Goal: Task Accomplishment & Management: Use online tool/utility

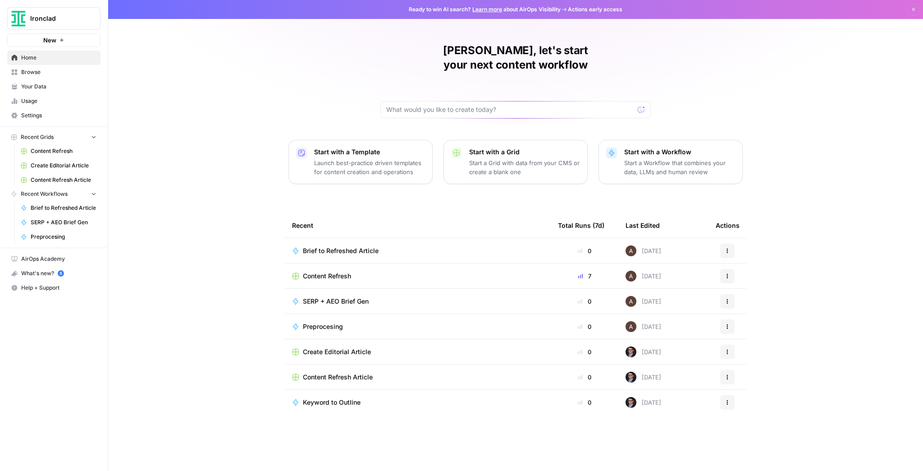
click at [321, 271] on span "Content Refresh" at bounding box center [327, 275] width 48 height 9
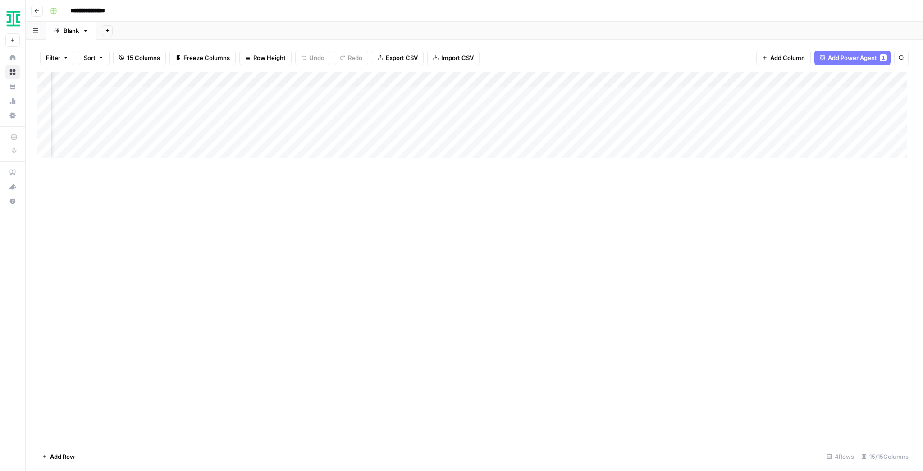
scroll to position [0, 459]
click at [616, 95] on div "Add Column" at bounding box center [475, 117] width 876 height 91
click at [615, 108] on div "Add Column" at bounding box center [475, 117] width 876 height 91
click at [332, 97] on div "Add Column" at bounding box center [475, 117] width 876 height 91
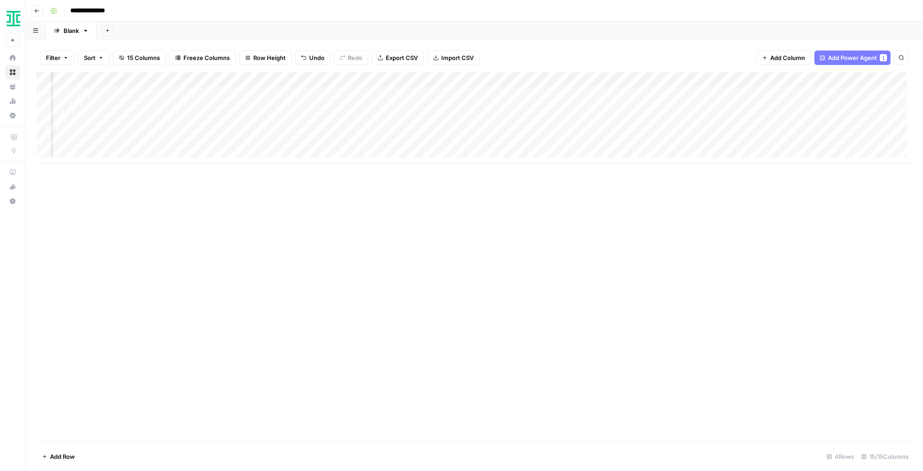
scroll to position [0, 388]
click at [774, 166] on div "Add Column" at bounding box center [475, 256] width 876 height 369
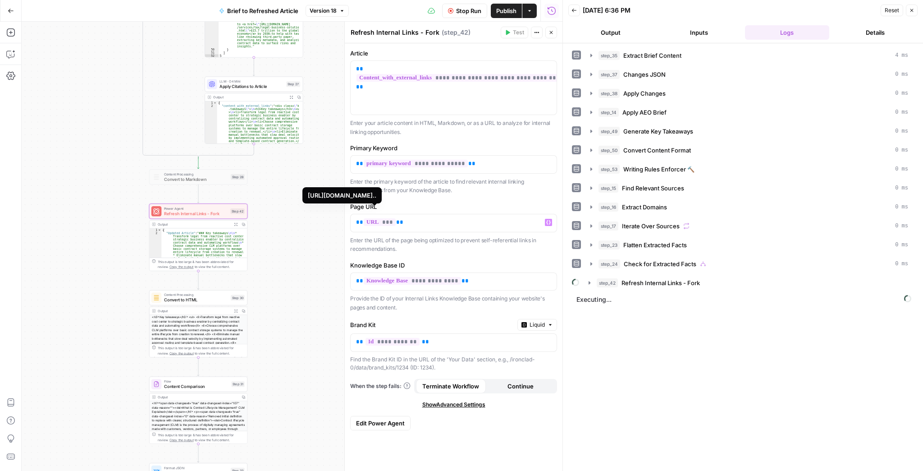
scroll to position [819, 0]
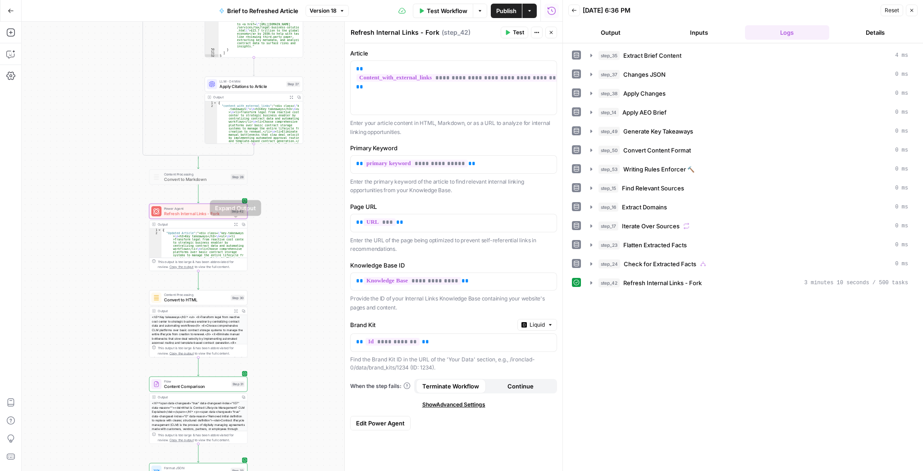
click at [233, 224] on button "Expand Output" at bounding box center [236, 224] width 8 height 8
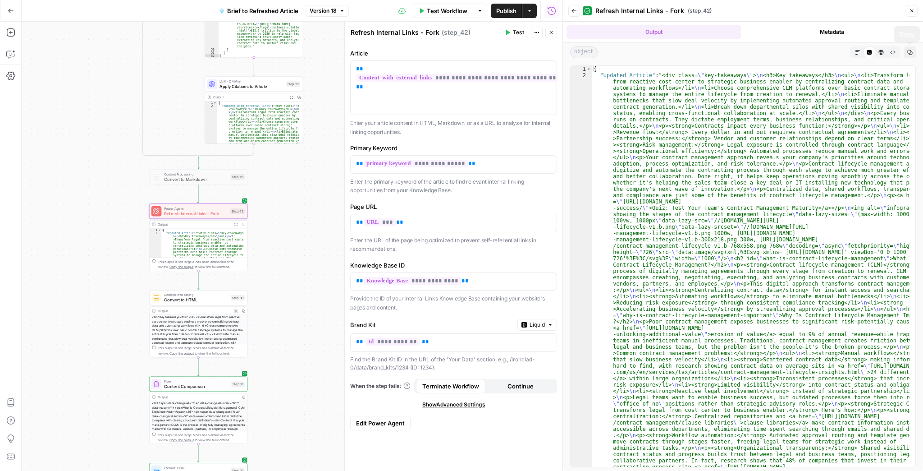
click at [860, 54] on button "Markdown" at bounding box center [858, 52] width 12 height 12
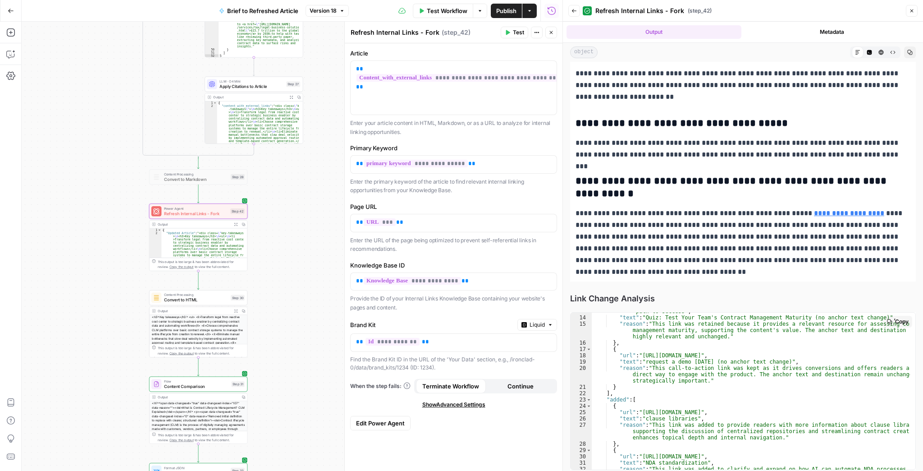
scroll to position [126, 0]
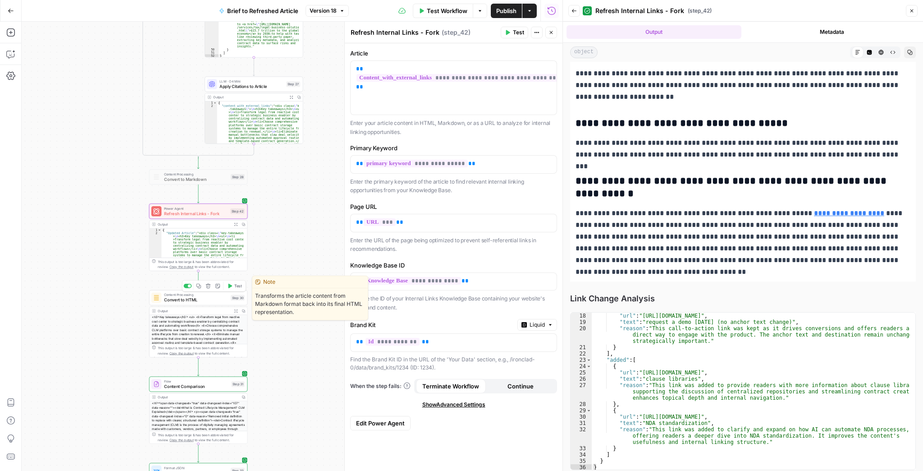
click at [233, 288] on button "Test" at bounding box center [234, 286] width 20 height 8
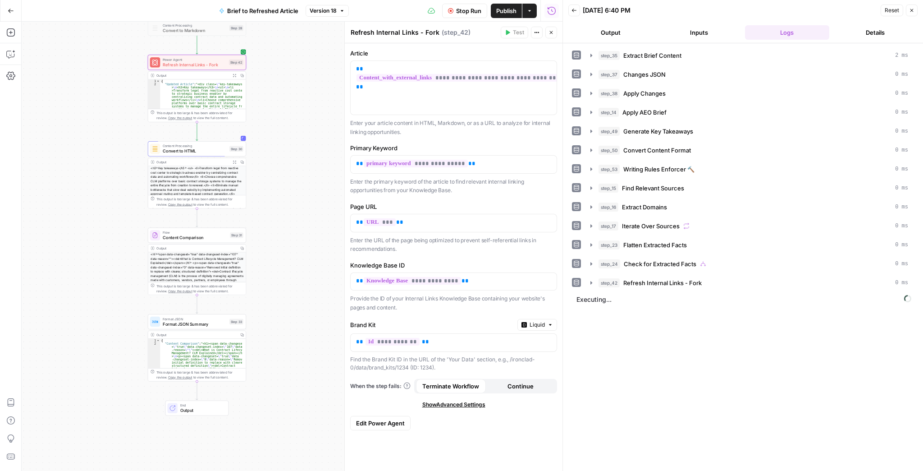
drag, startPoint x: 305, startPoint y: 170, endPoint x: 306, endPoint y: 140, distance: 30.2
click at [306, 142] on div "true false false true false true Workflow Set Inputs Inputs LLM · GPT-4.1 Extra…" at bounding box center [292, 246] width 541 height 449
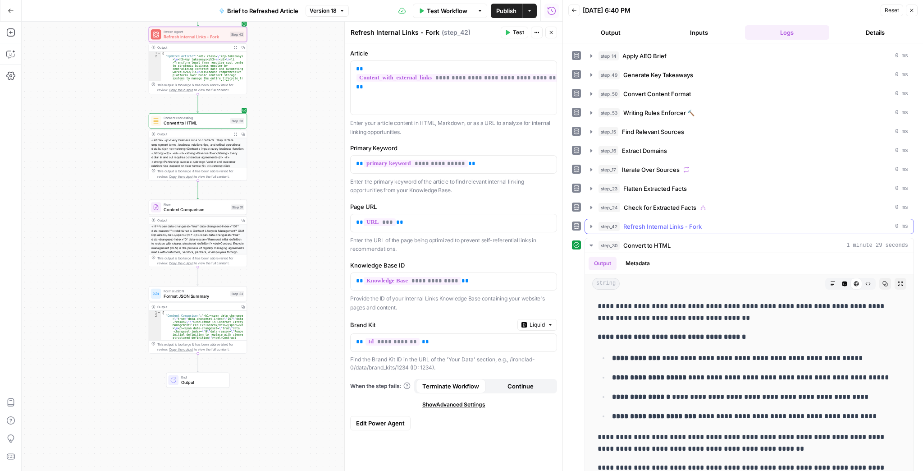
scroll to position [66, 0]
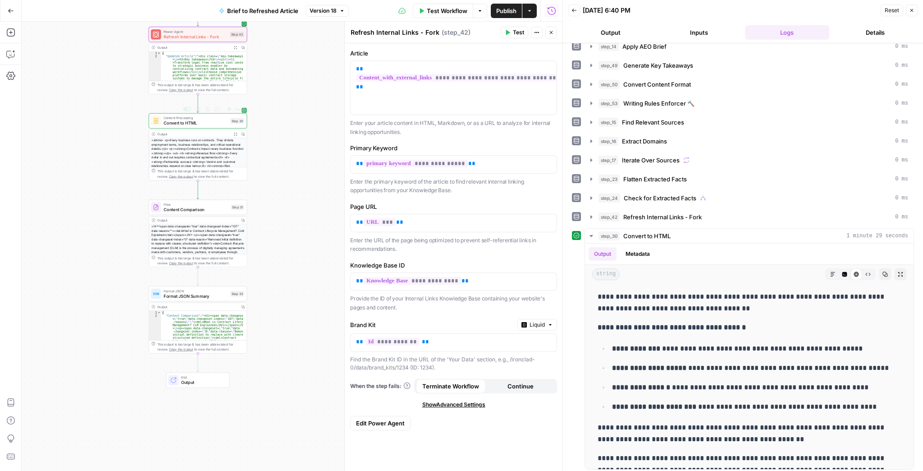
click at [215, 124] on span "Convert to HTML" at bounding box center [196, 123] width 64 height 6
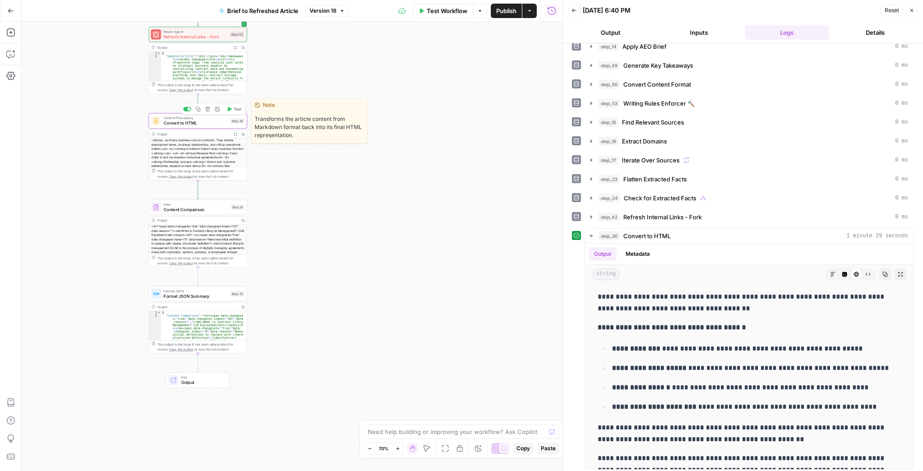
type textarea "Convert to HTML"
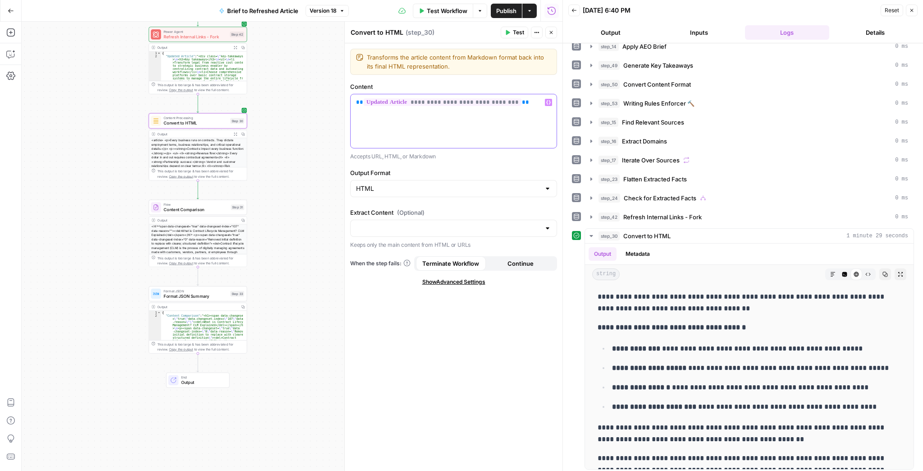
drag, startPoint x: 524, startPoint y: 105, endPoint x: 347, endPoint y: 96, distance: 177.3
click at [347, 96] on div "**********" at bounding box center [453, 246] width 218 height 449
click at [234, 50] on button "Expand Output" at bounding box center [236, 48] width 8 height 8
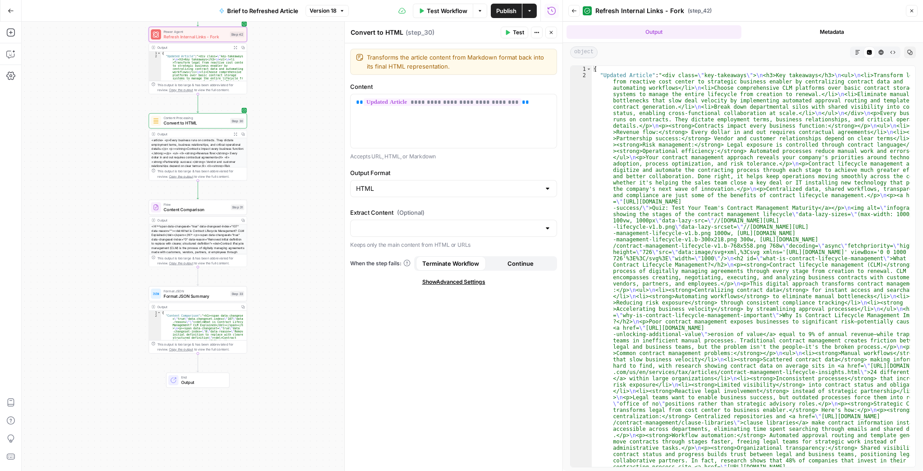
click at [855, 50] on icon "button" at bounding box center [857, 52] width 5 height 5
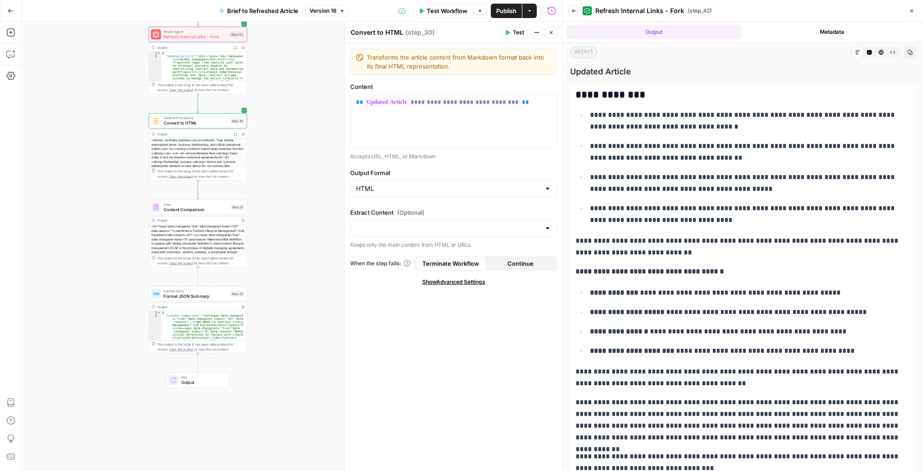
click at [233, 133] on icon "button" at bounding box center [235, 134] width 4 height 4
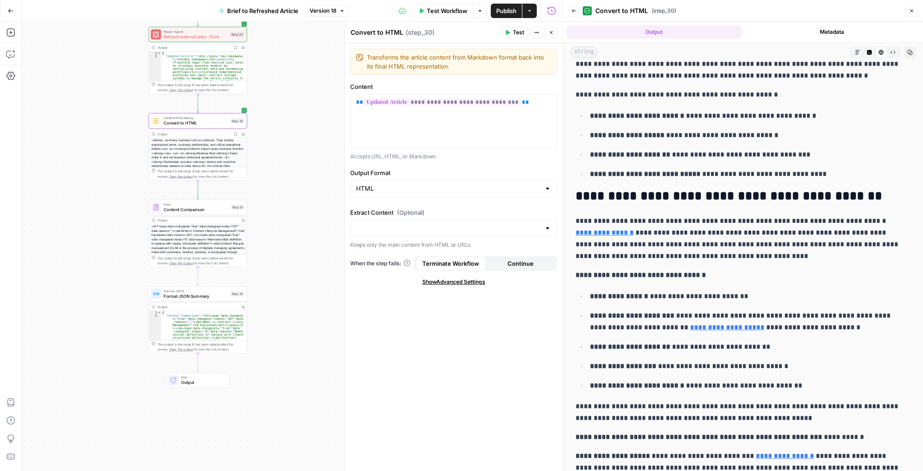
scroll to position [0, 0]
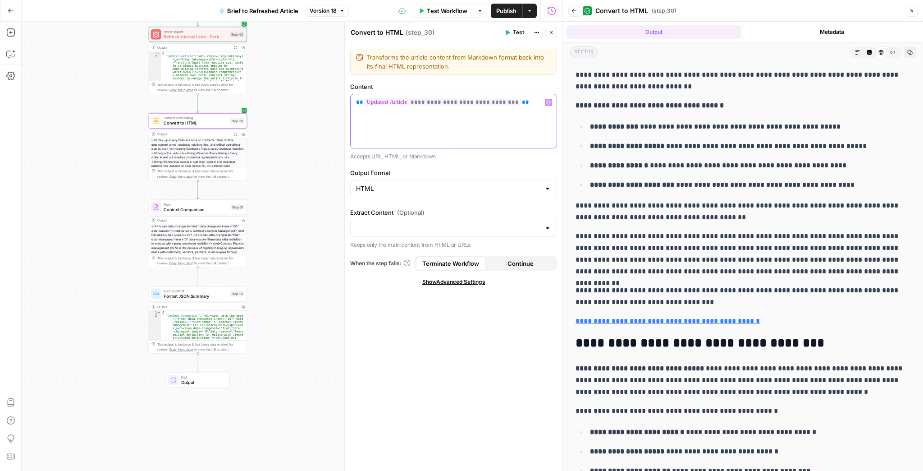
click at [525, 104] on p "**********" at bounding box center [453, 102] width 195 height 9
click at [547, 103] on icon "button" at bounding box center [548, 103] width 5 height 4
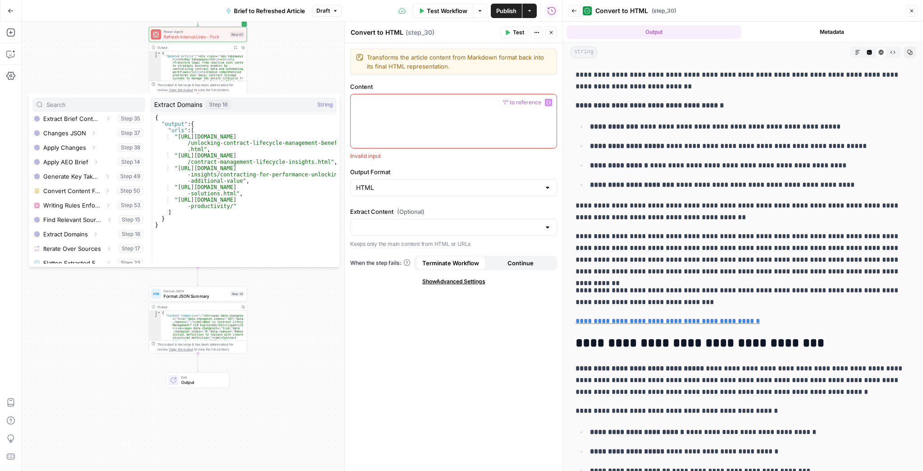
scroll to position [183, 0]
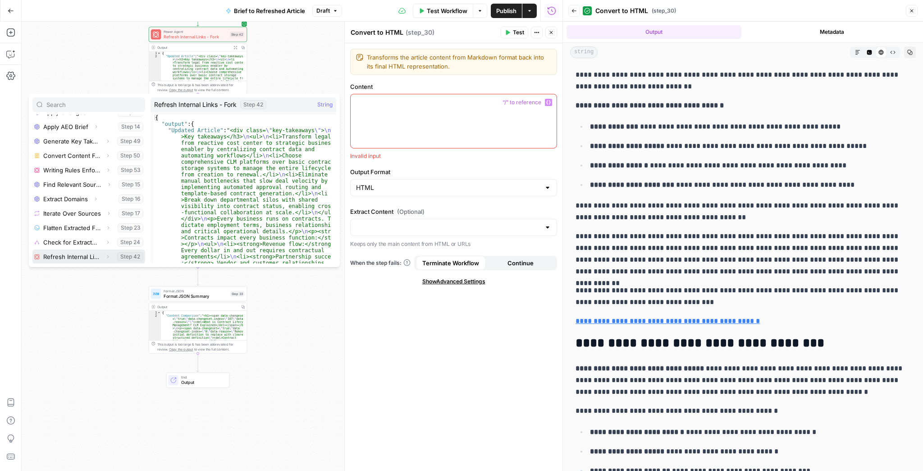
click at [105, 256] on icon "button" at bounding box center [107, 256] width 5 height 5
click at [71, 256] on icon "button" at bounding box center [69, 256] width 5 height 5
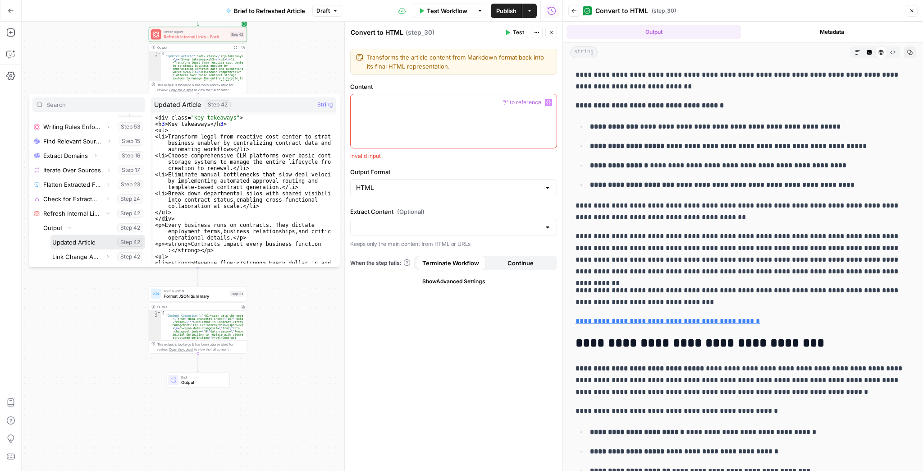
click at [86, 246] on button "Select variable Updated Article" at bounding box center [97, 242] width 95 height 14
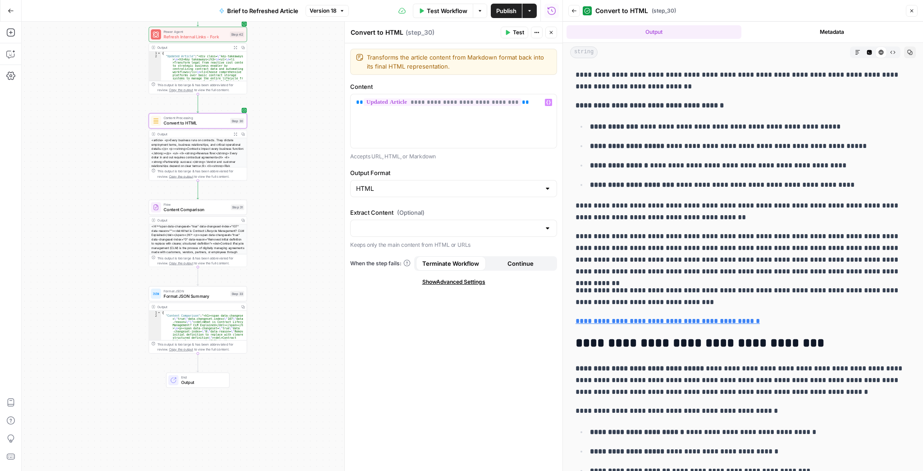
click at [520, 34] on span "Test" at bounding box center [518, 32] width 11 height 8
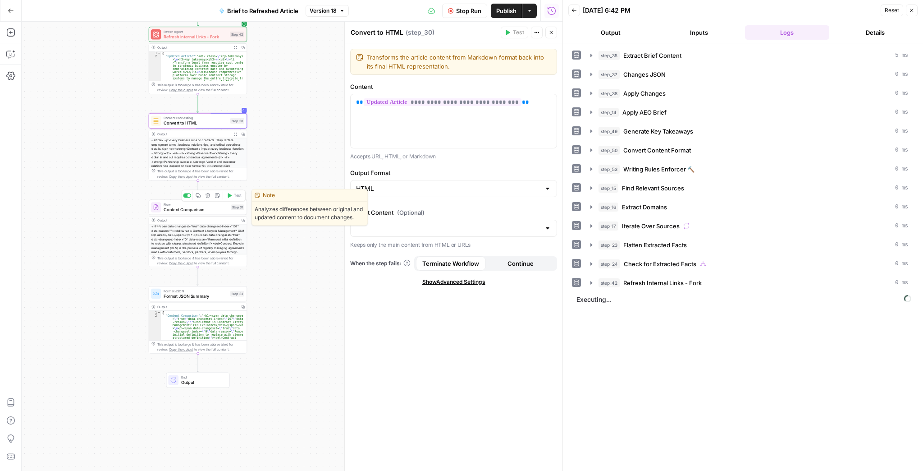
click at [215, 212] on span "Content Comparison" at bounding box center [196, 209] width 65 height 6
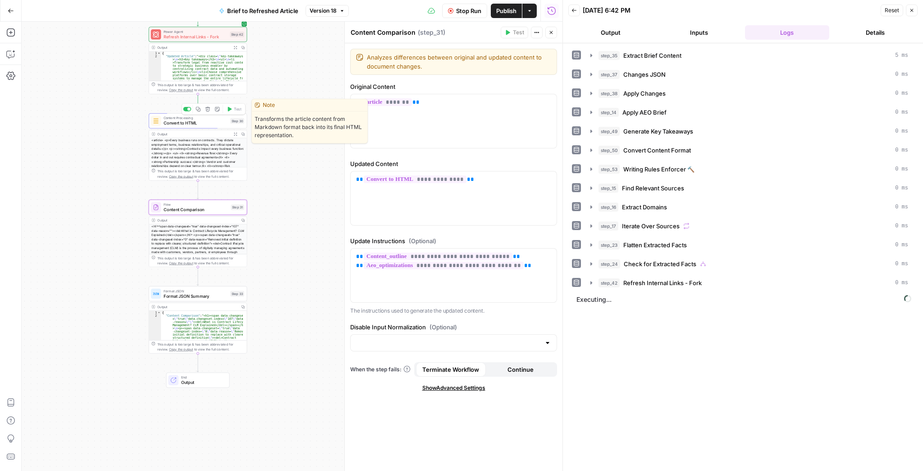
click at [178, 124] on span "Convert to HTML" at bounding box center [196, 123] width 64 height 6
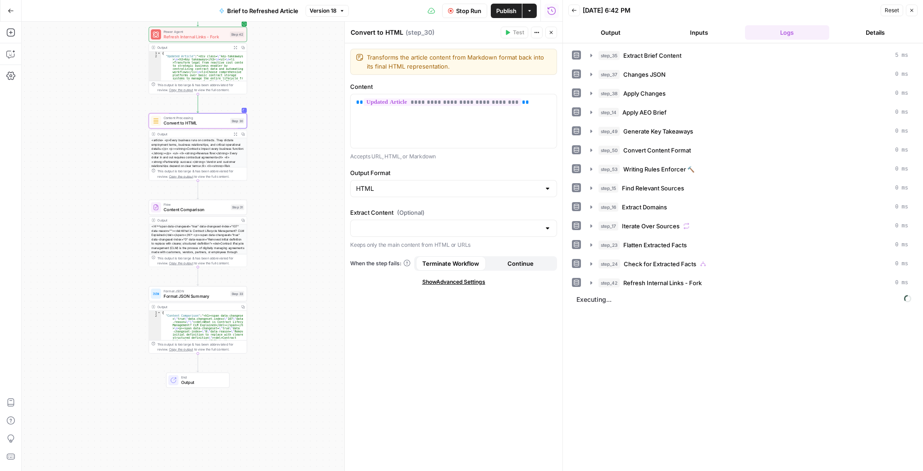
click at [234, 48] on icon "button" at bounding box center [235, 47] width 3 height 3
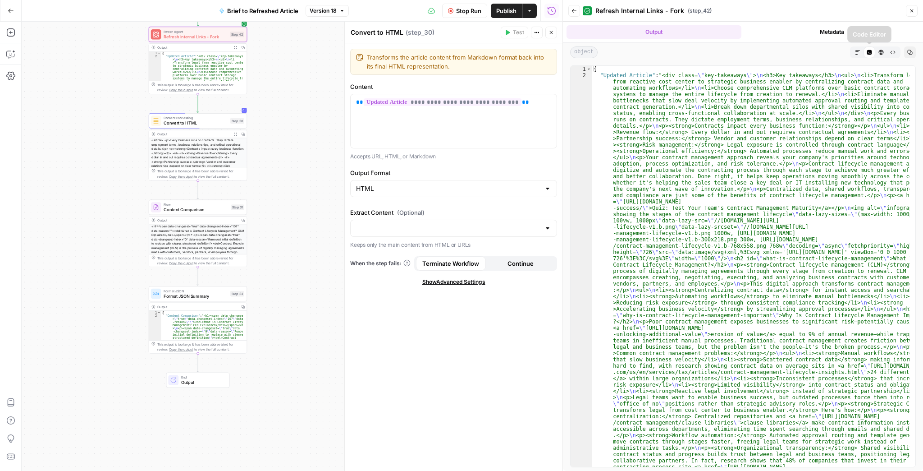
click at [860, 48] on button "Markdown" at bounding box center [858, 52] width 12 height 12
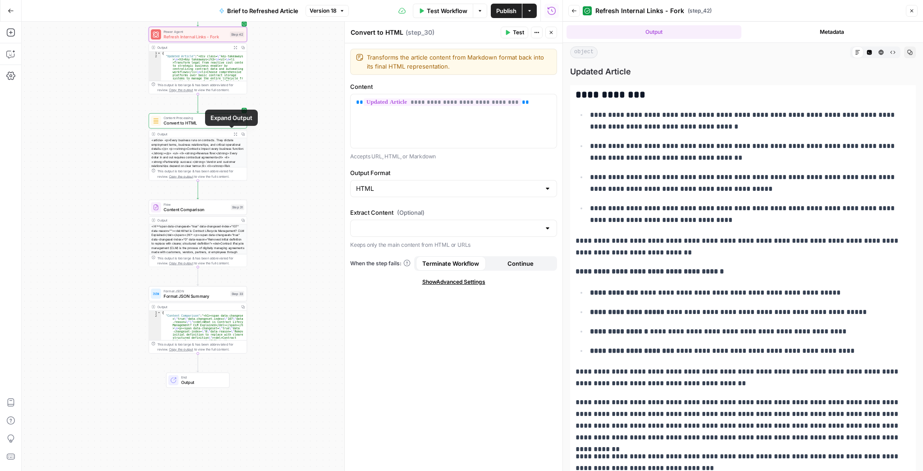
click at [234, 133] on icon "button" at bounding box center [235, 134] width 3 height 3
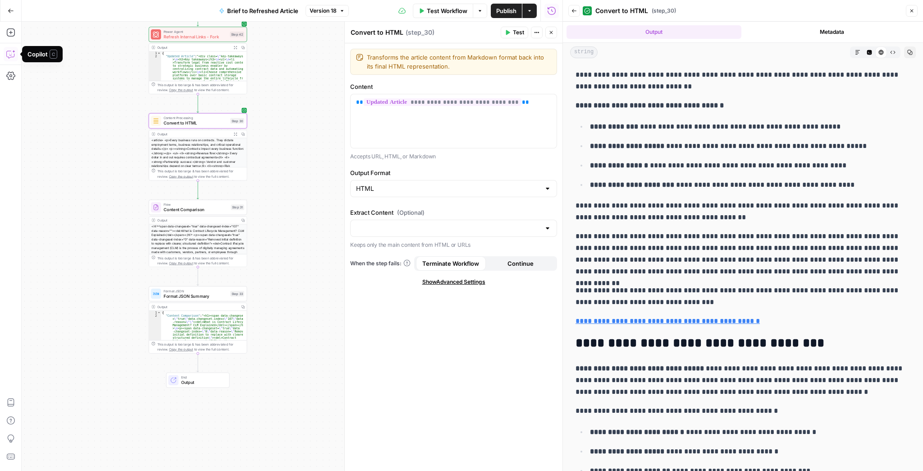
click at [7, 52] on icon "button" at bounding box center [10, 54] width 9 height 9
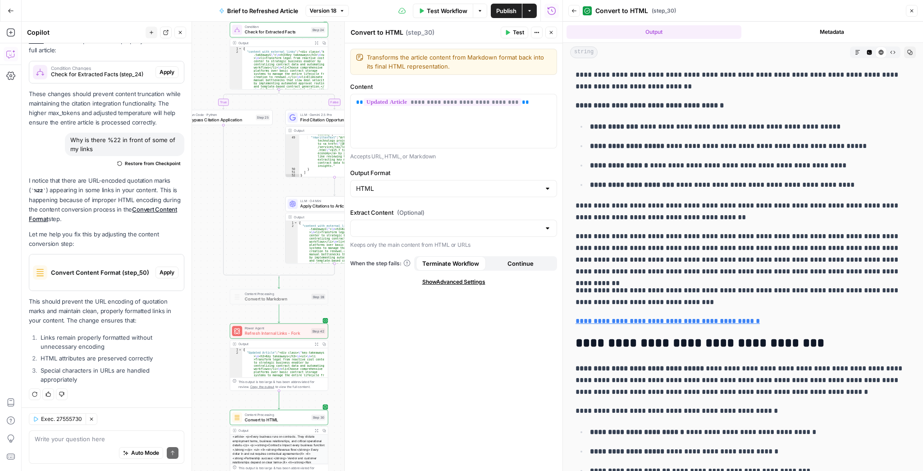
scroll to position [87, 0]
click at [549, 32] on icon "button" at bounding box center [551, 32] width 5 height 5
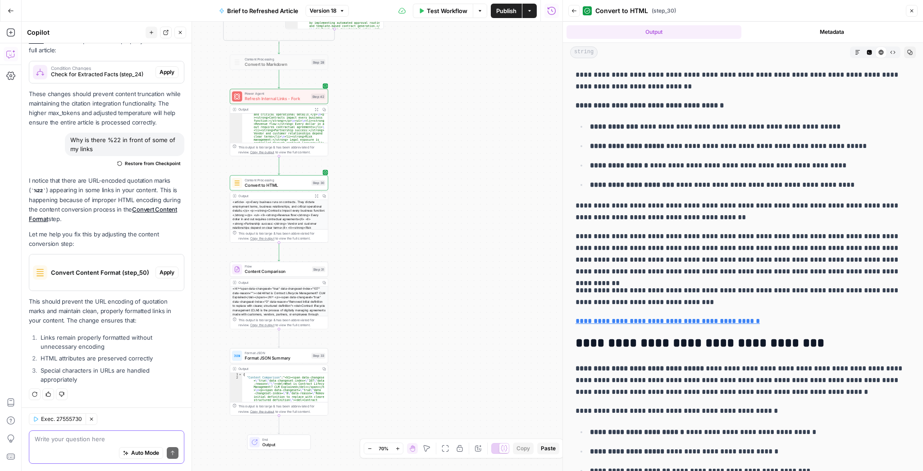
click at [110, 436] on textarea at bounding box center [107, 438] width 144 height 9
type textarea "Step 30 I am losing the key takeaways section"
click at [297, 184] on span "Convert to HTML" at bounding box center [277, 185] width 64 height 6
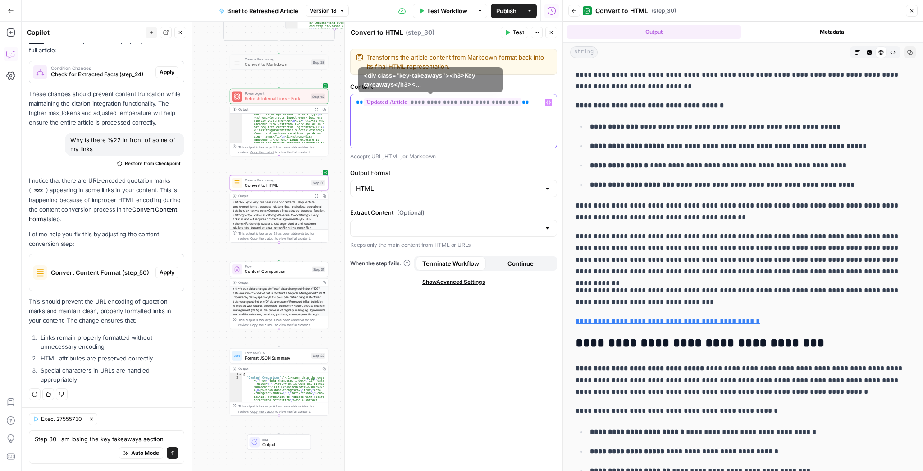
drag, startPoint x: 503, startPoint y: 110, endPoint x: 345, endPoint y: 96, distance: 158.4
click at [345, 96] on div "**********" at bounding box center [453, 246] width 218 height 449
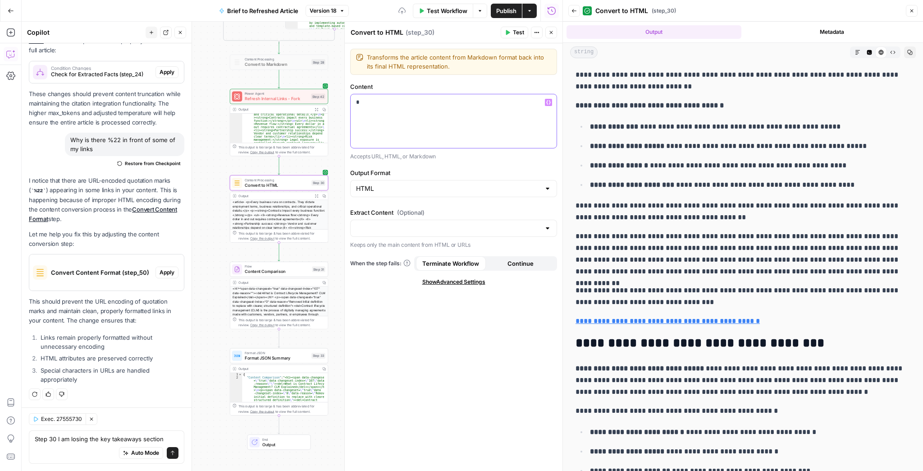
click at [497, 117] on div "*" at bounding box center [454, 121] width 206 height 54
click at [546, 104] on icon "button" at bounding box center [548, 102] width 5 height 5
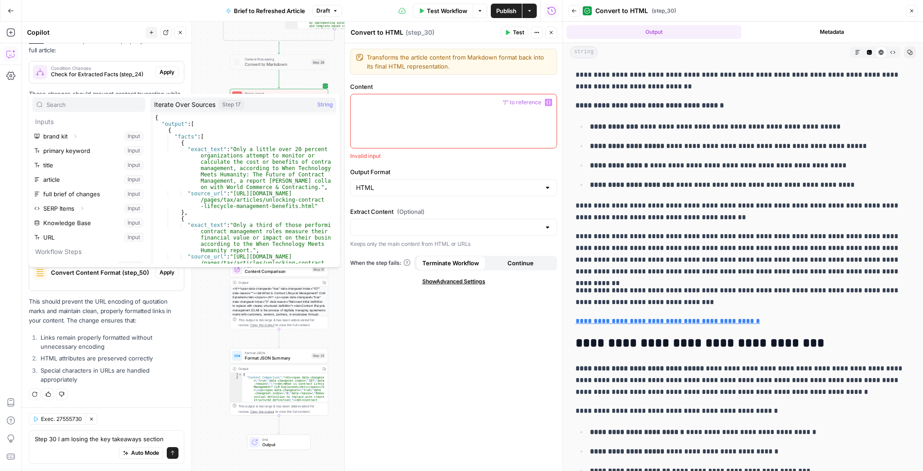
scroll to position [183, 0]
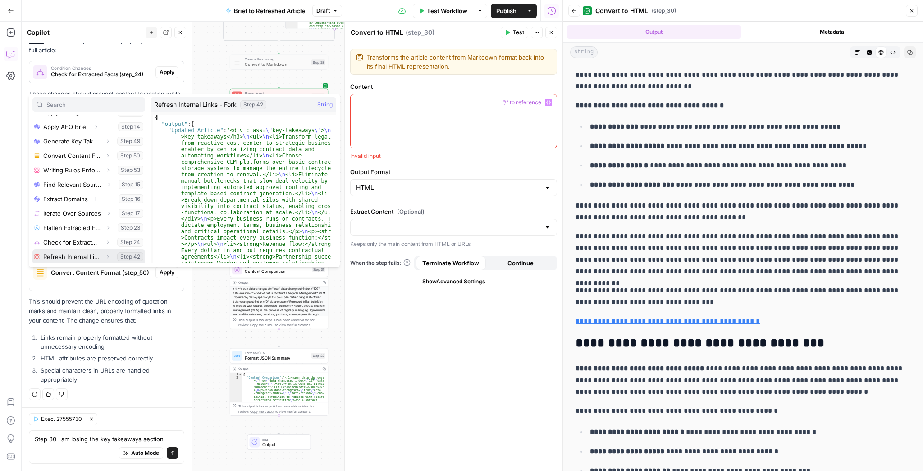
click at [105, 255] on span "button" at bounding box center [107, 256] width 5 height 5
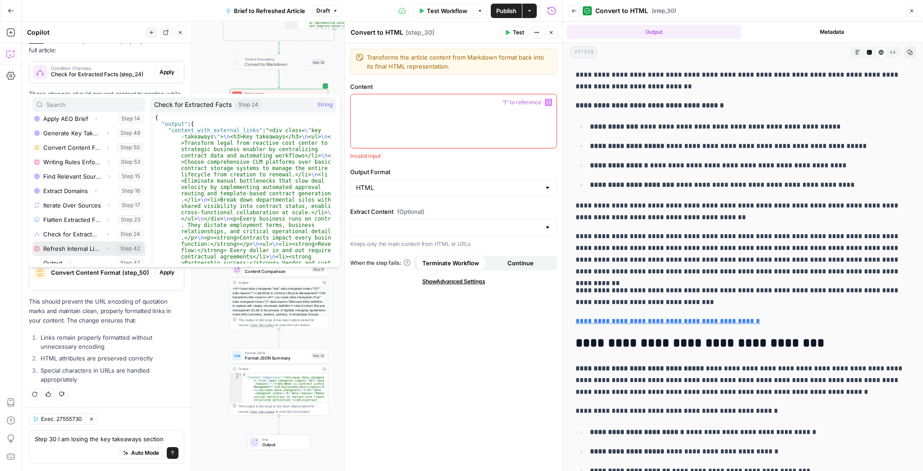
scroll to position [197, 0]
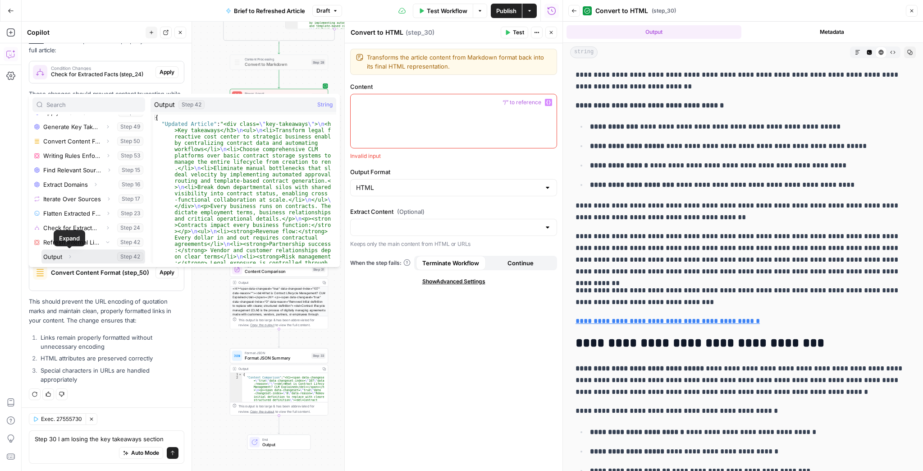
click at [70, 256] on icon "button" at bounding box center [70, 256] width 2 height 3
click at [82, 229] on button "Select variable Output" at bounding box center [93, 227] width 104 height 14
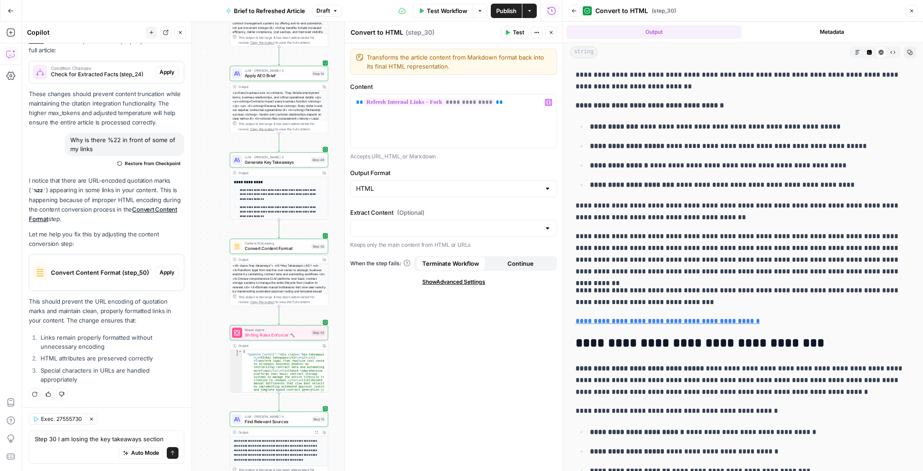
click at [517, 34] on span "Test" at bounding box center [518, 32] width 11 height 8
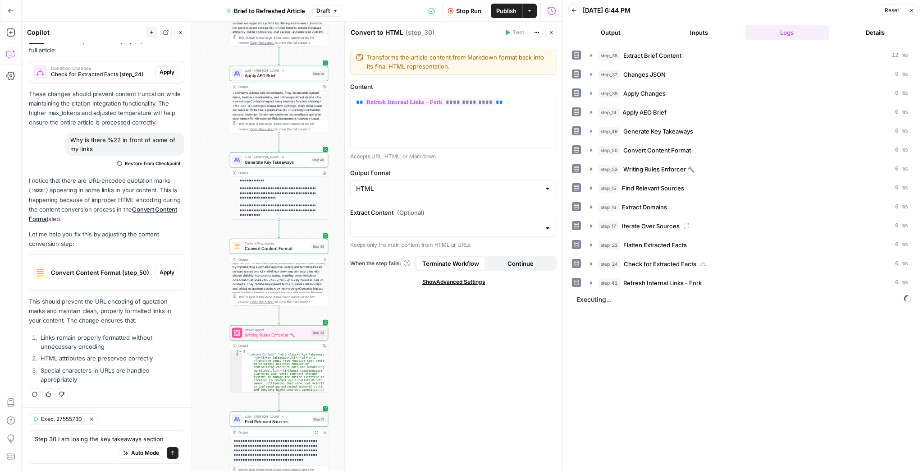
scroll to position [36, 0]
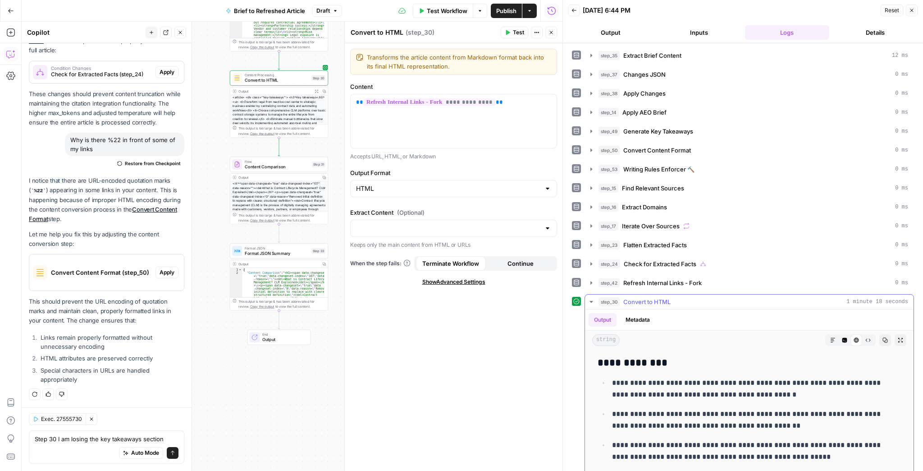
click at [898, 337] on icon "button" at bounding box center [900, 339] width 5 height 5
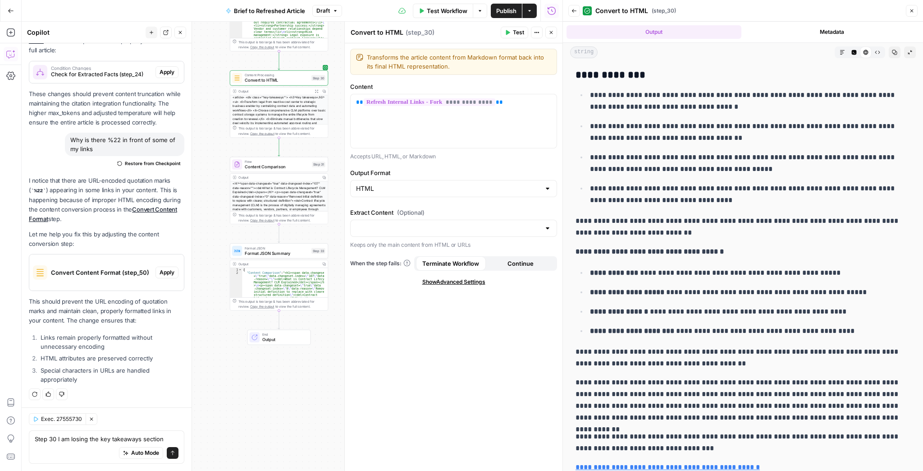
click at [840, 52] on icon "button" at bounding box center [842, 52] width 5 height 5
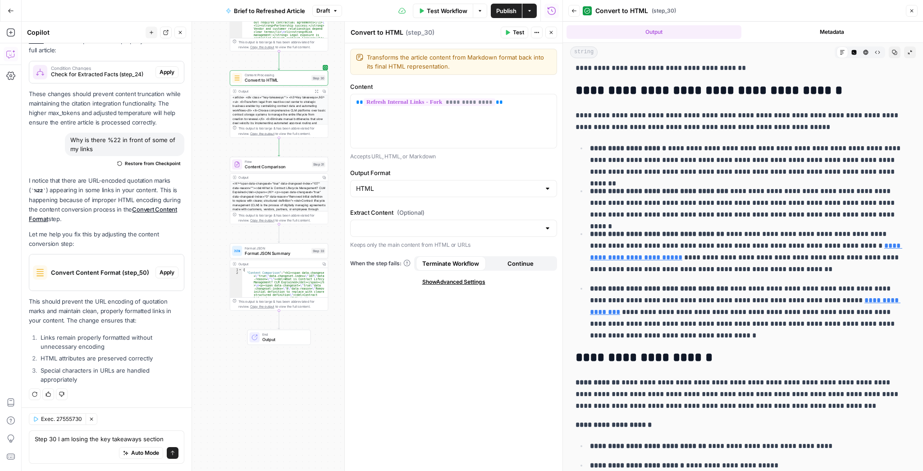
scroll to position [1082, 0]
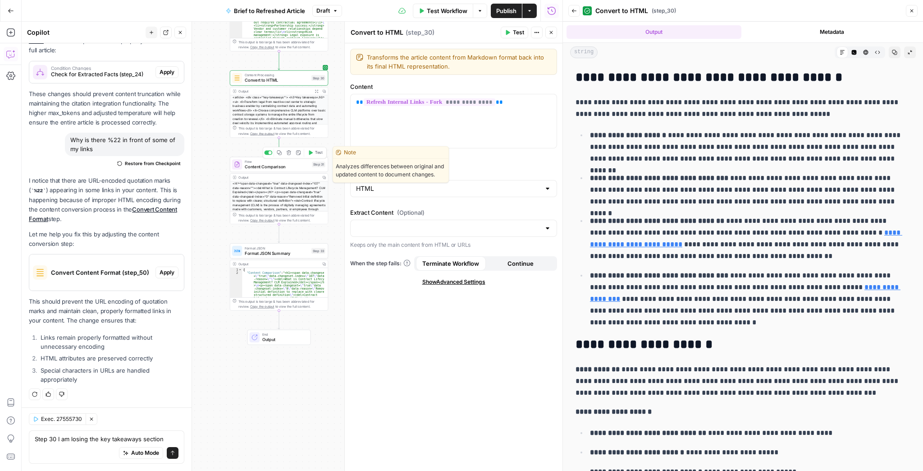
click at [283, 169] on span "Content Comparison" at bounding box center [277, 166] width 65 height 6
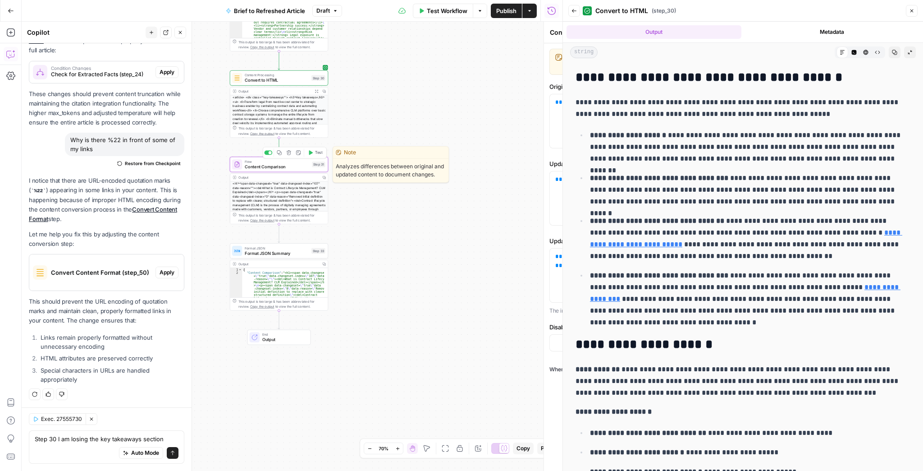
type textarea "Content Comparison"
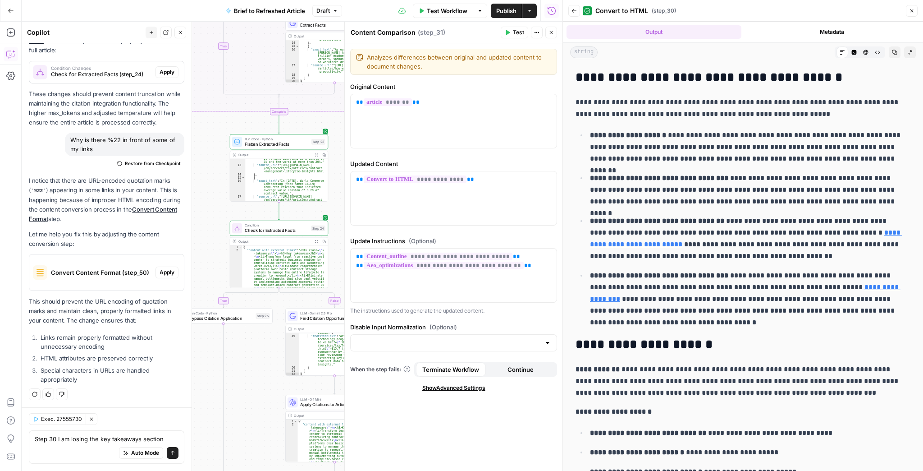
scroll to position [195, 0]
click at [908, 13] on button "Close" at bounding box center [912, 11] width 12 height 12
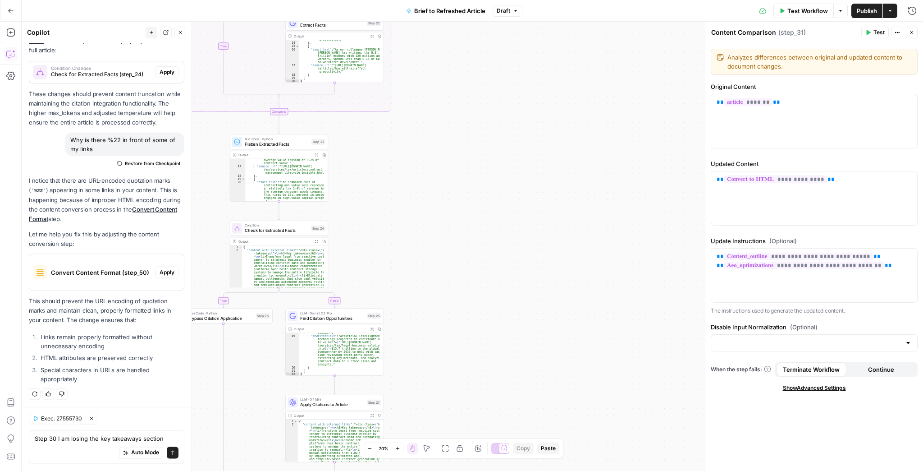
scroll to position [292, 0]
click at [560, 19] on div "Go Back Brief to Refreshed Article Draft Test Workflow Options Publish Actions …" at bounding box center [461, 235] width 923 height 471
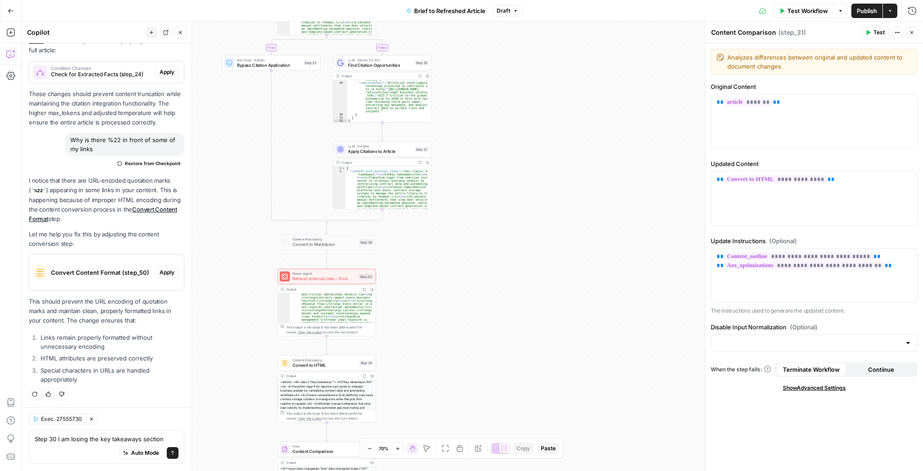
click at [586, 47] on div "true false false true false true Workflow Set Inputs Inputs LLM · GPT-4.1 Extra…" at bounding box center [472, 246] width 901 height 449
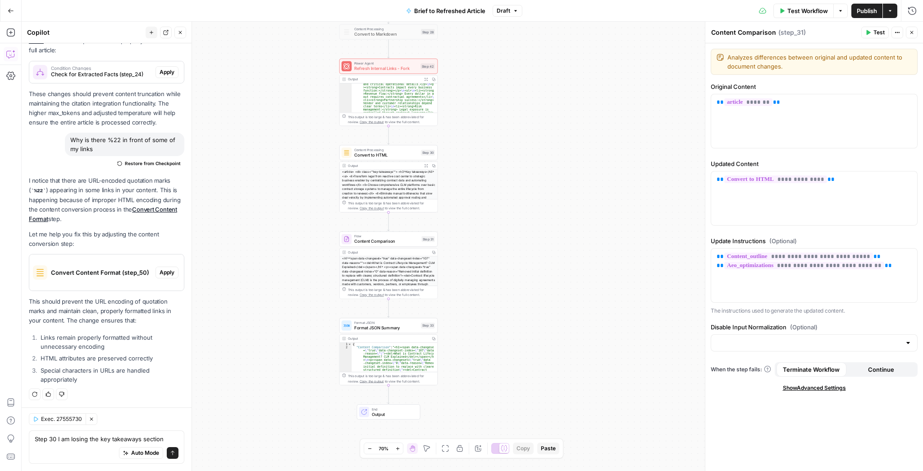
click at [551, 188] on div "true false false true false true Workflow Set Inputs Inputs LLM · GPT-4.1 Extra…" at bounding box center [472, 246] width 901 height 449
click at [378, 141] on div at bounding box center [378, 140] width 8 height 5
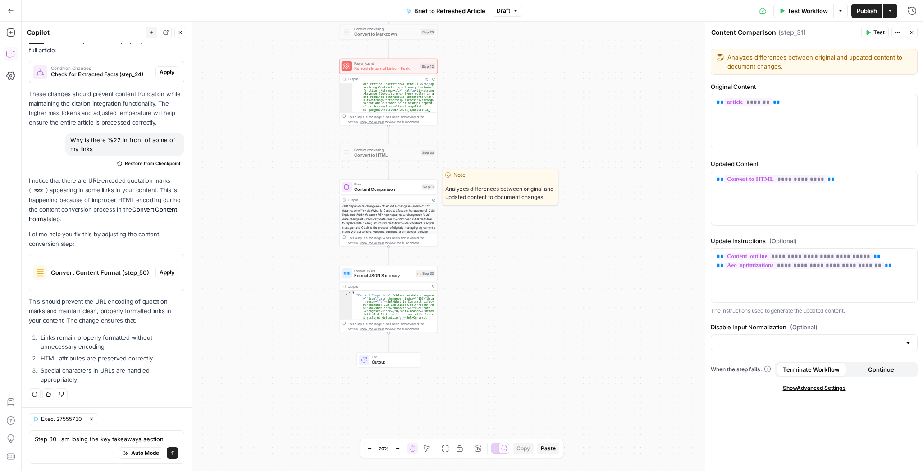
click at [396, 188] on span "Content Comparison" at bounding box center [386, 189] width 65 height 6
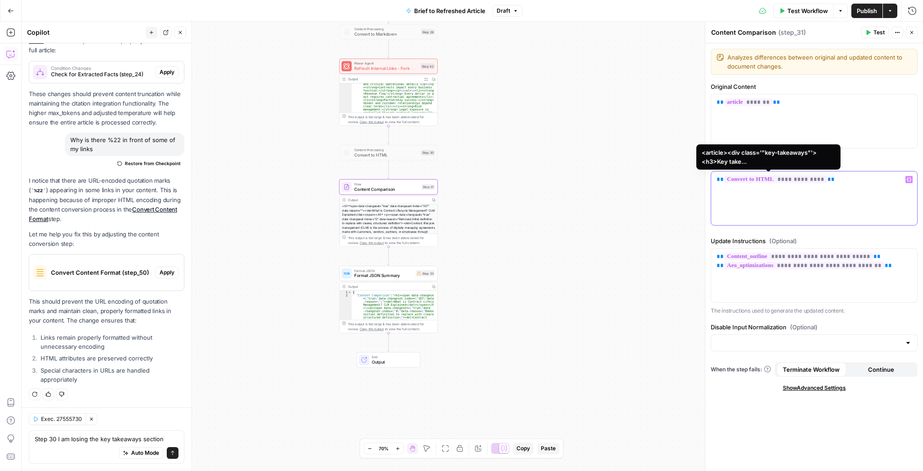
drag, startPoint x: 849, startPoint y: 184, endPoint x: 736, endPoint y: 177, distance: 112.9
click at [736, 177] on div "**********" at bounding box center [814, 198] width 206 height 54
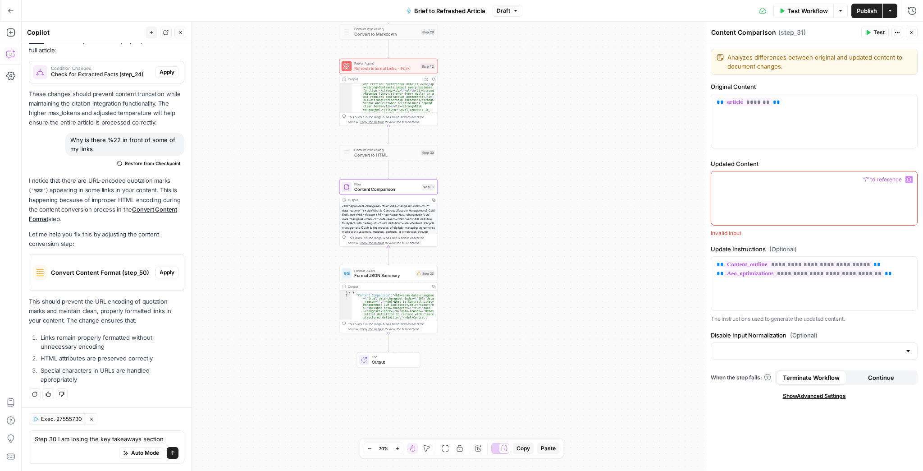
click at [908, 178] on icon "button" at bounding box center [909, 180] width 5 height 4
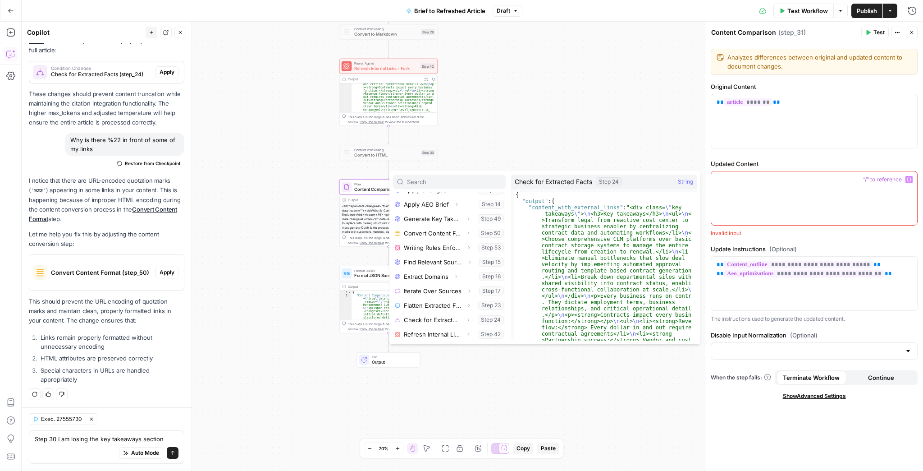
scroll to position [183, 0]
click at [466, 331] on icon "button" at bounding box center [468, 333] width 5 height 5
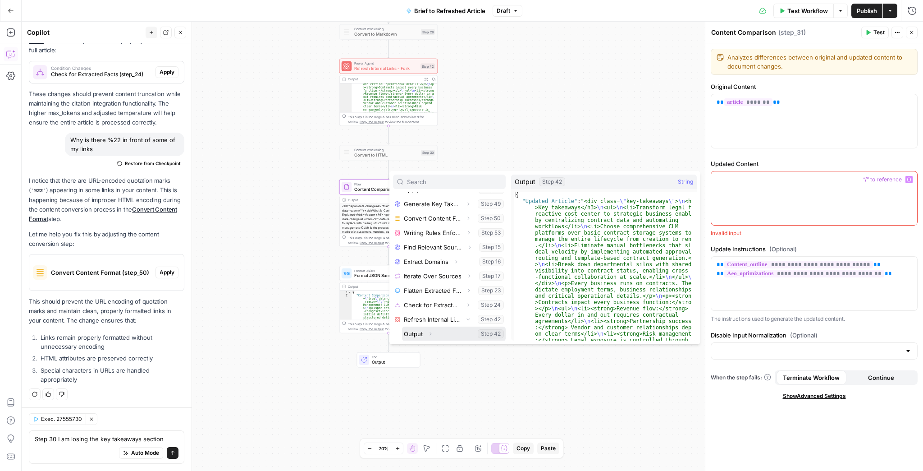
click at [429, 334] on icon "button" at bounding box center [430, 333] width 5 height 5
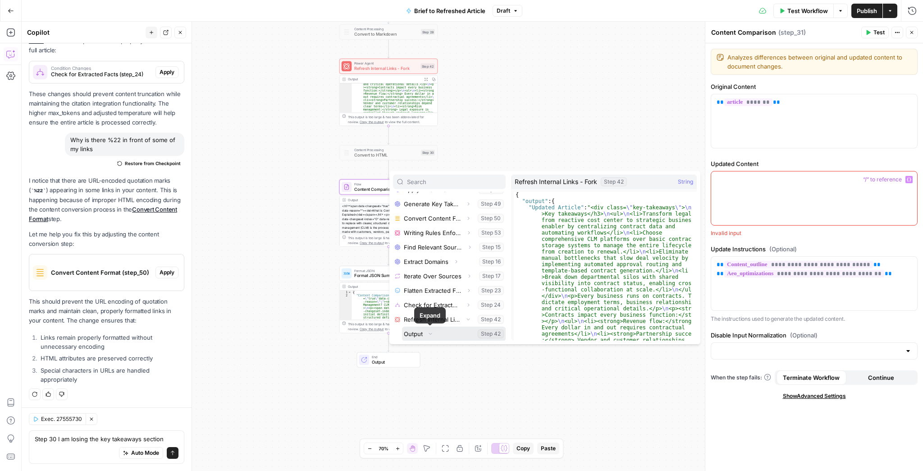
scroll to position [226, 0]
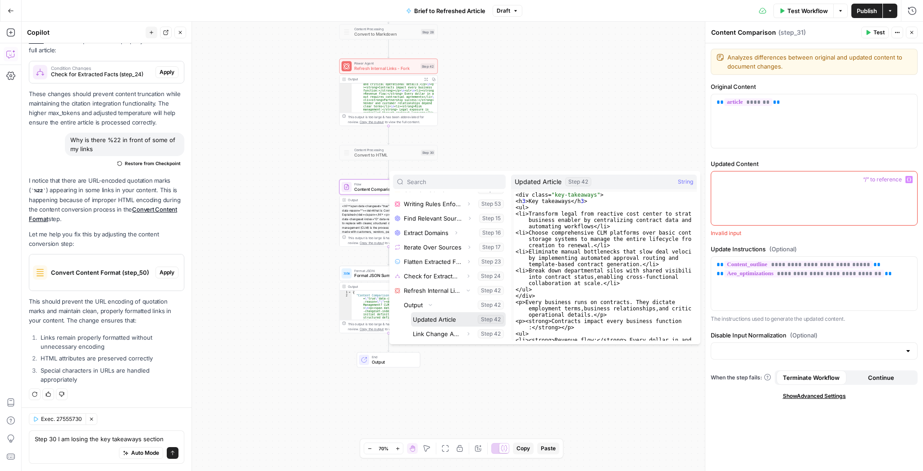
click at [437, 321] on button "Select variable Updated Article" at bounding box center [458, 319] width 95 height 14
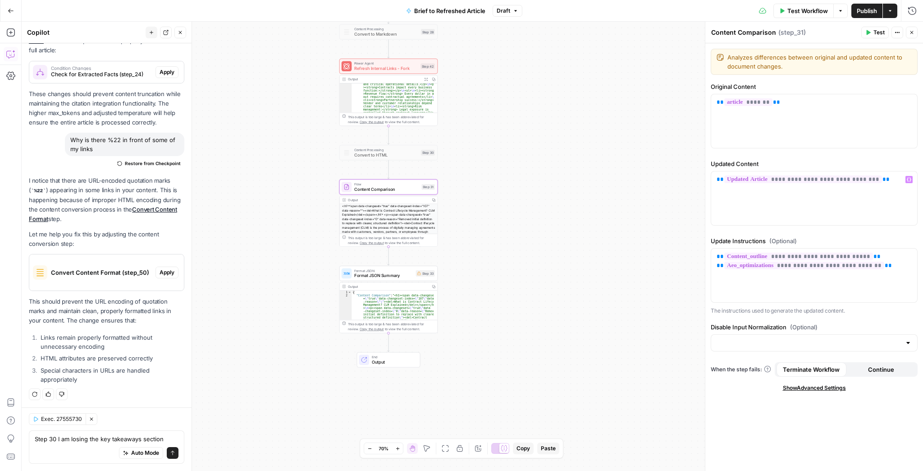
click at [869, 34] on icon "button" at bounding box center [869, 32] width 4 height 5
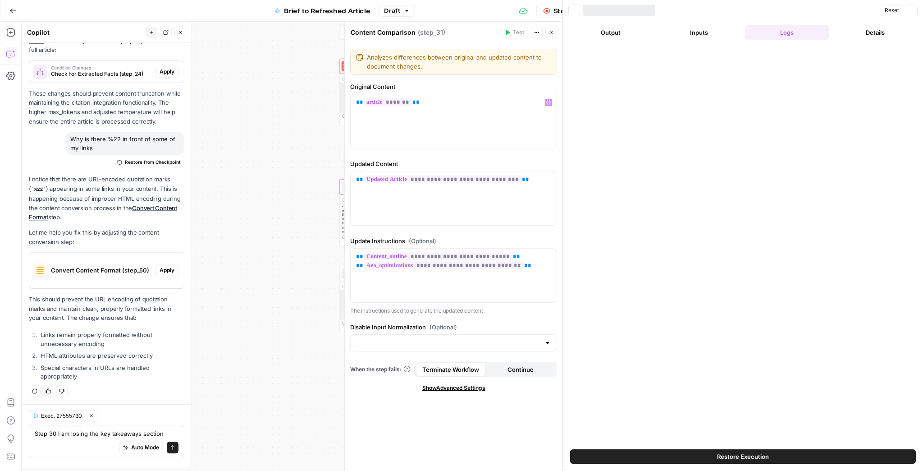
scroll to position [292, 0]
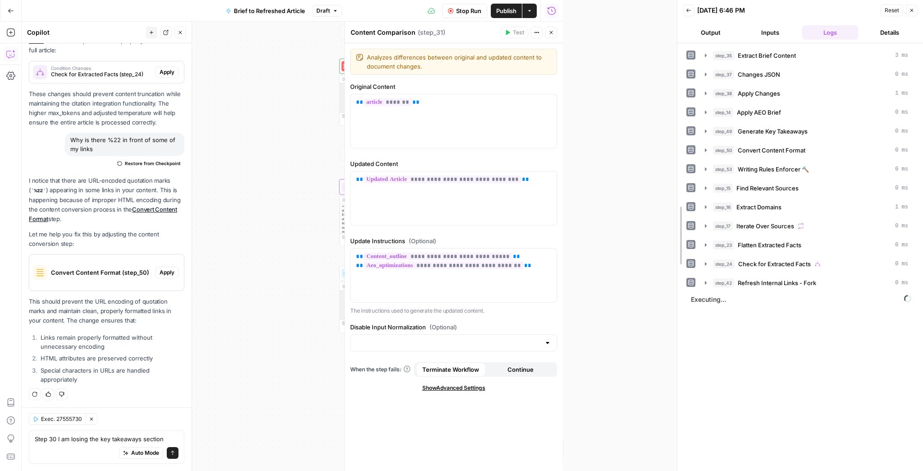
drag, startPoint x: 562, startPoint y: 156, endPoint x: 685, endPoint y: 152, distance: 123.5
click at [682, 152] on div at bounding box center [677, 235] width 9 height 471
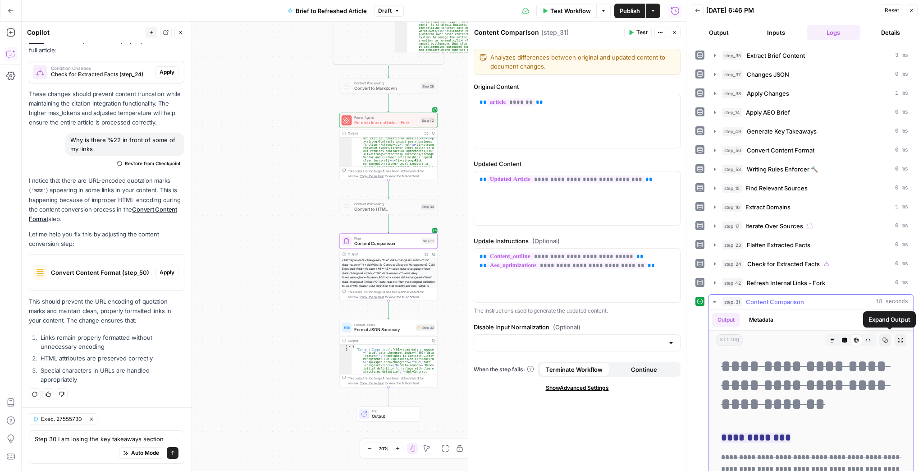
click at [895, 335] on button "Expand Output" at bounding box center [901, 340] width 12 height 12
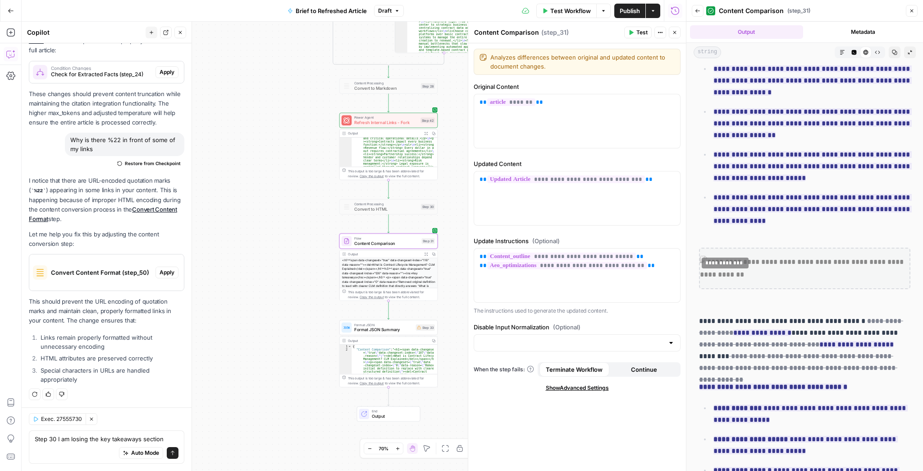
scroll to position [180, 0]
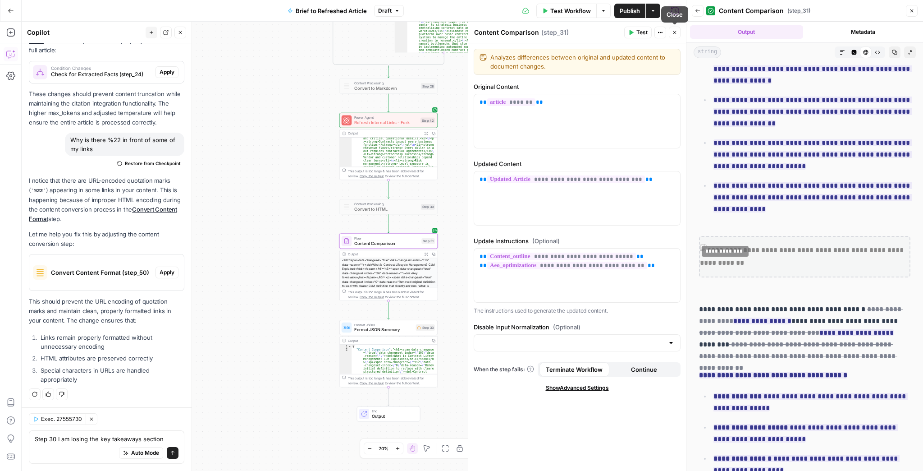
click at [675, 35] on icon "button" at bounding box center [674, 32] width 5 height 5
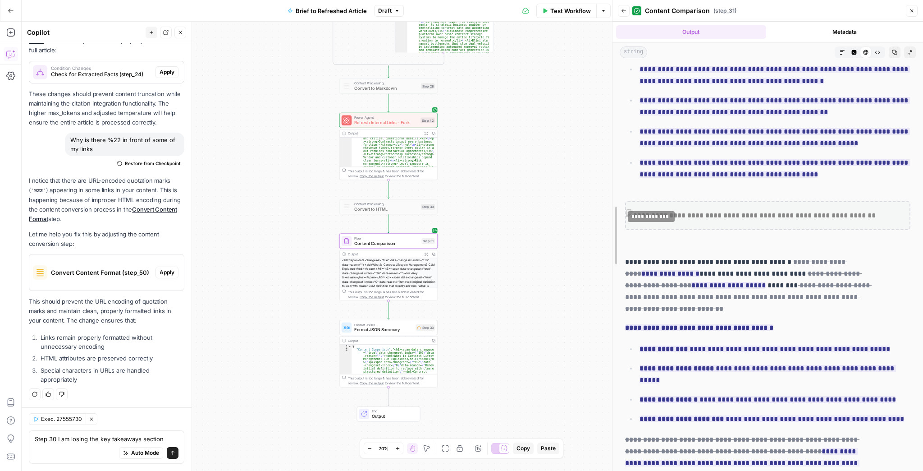
drag, startPoint x: 686, startPoint y: 137, endPoint x: 552, endPoint y: 149, distance: 133.9
click at [552, 149] on body "Ironclad New Home Browse Your Data Usage Settings Recent Grids Content Refresh …" at bounding box center [461, 235] width 923 height 471
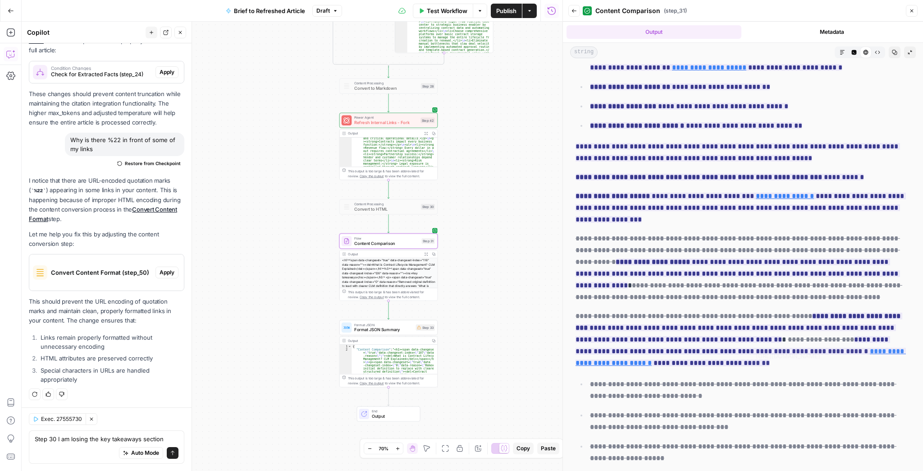
scroll to position [1075, 0]
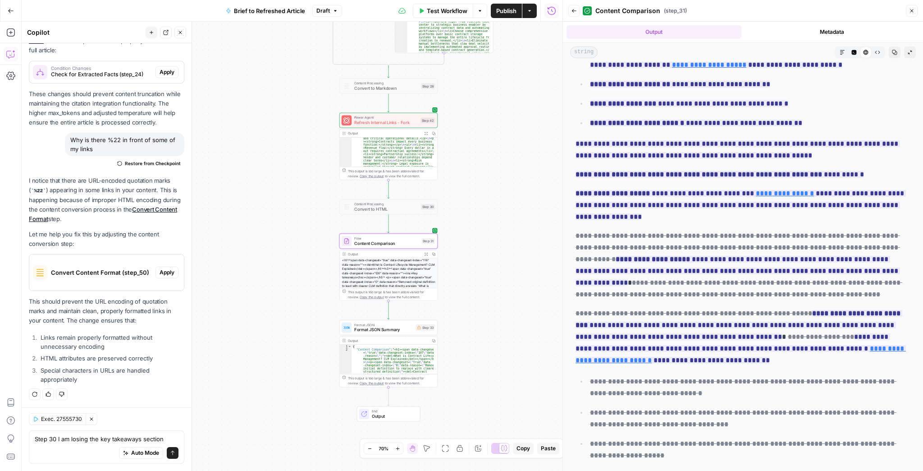
click at [425, 134] on icon "button" at bounding box center [426, 133] width 3 height 3
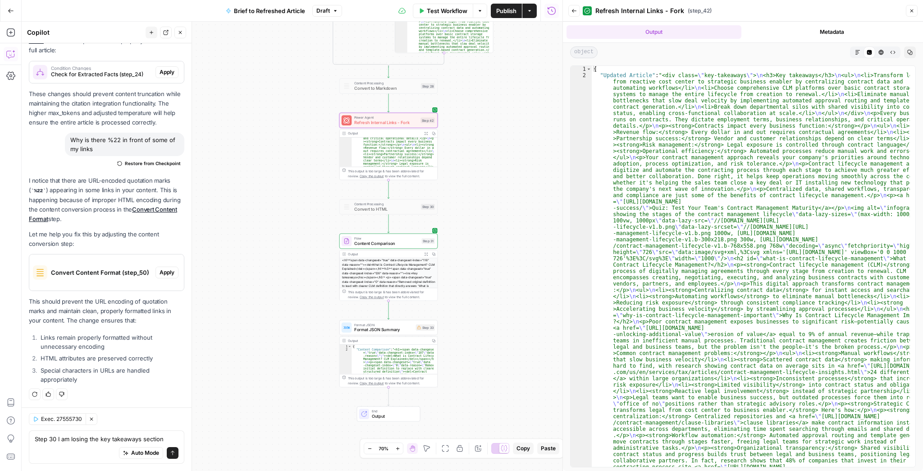
click at [857, 47] on button "Markdown" at bounding box center [858, 52] width 12 height 12
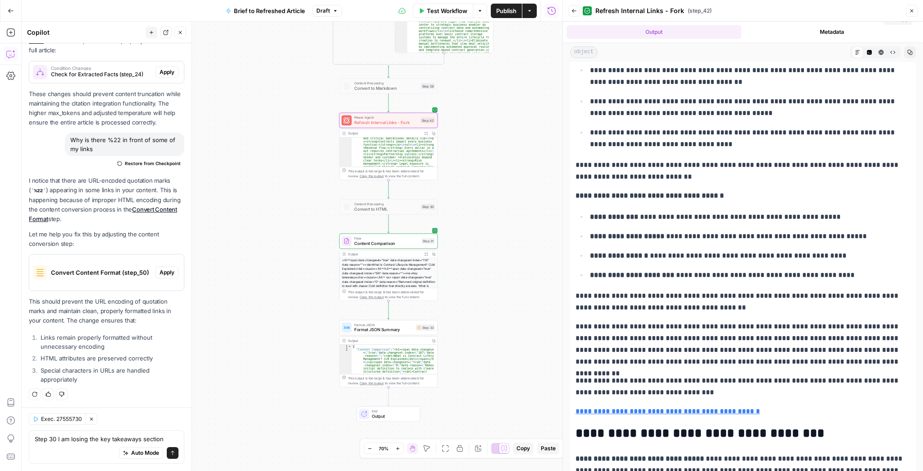
scroll to position [0, 0]
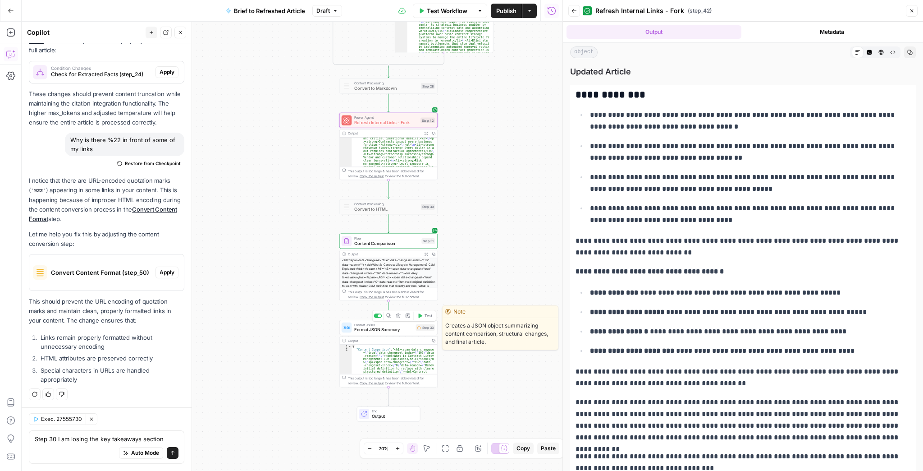
click at [429, 318] on span "Test" at bounding box center [429, 316] width 8 height 6
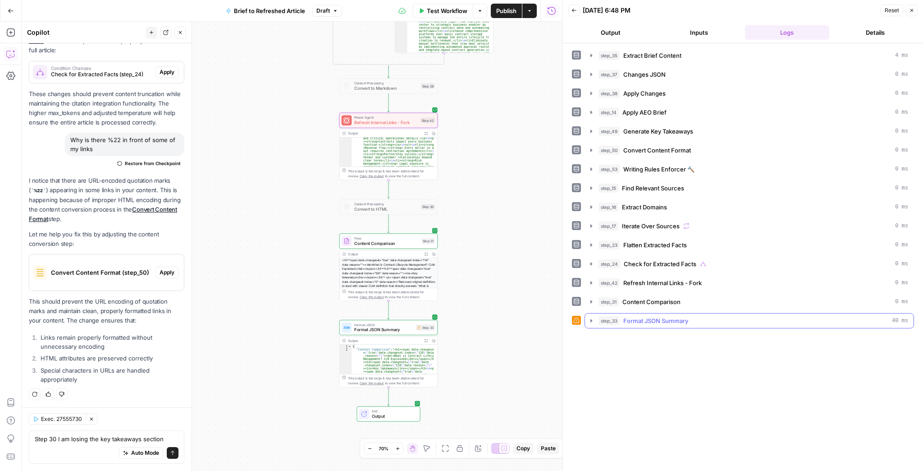
click at [592, 317] on icon "button" at bounding box center [591, 320] width 7 height 7
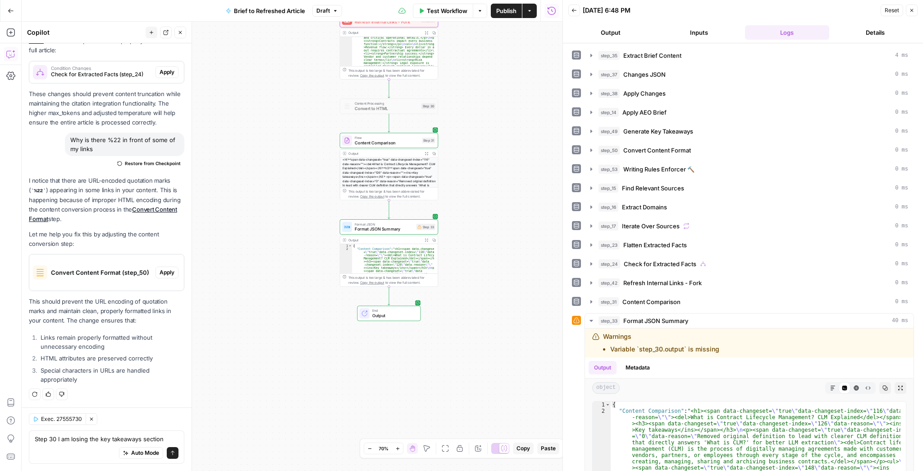
drag, startPoint x: 513, startPoint y: 315, endPoint x: 514, endPoint y: 208, distance: 106.8
click at [514, 209] on div "true false false true false true Workflow Set Inputs Inputs LLM · GPT-4.1 Extra…" at bounding box center [292, 246] width 541 height 449
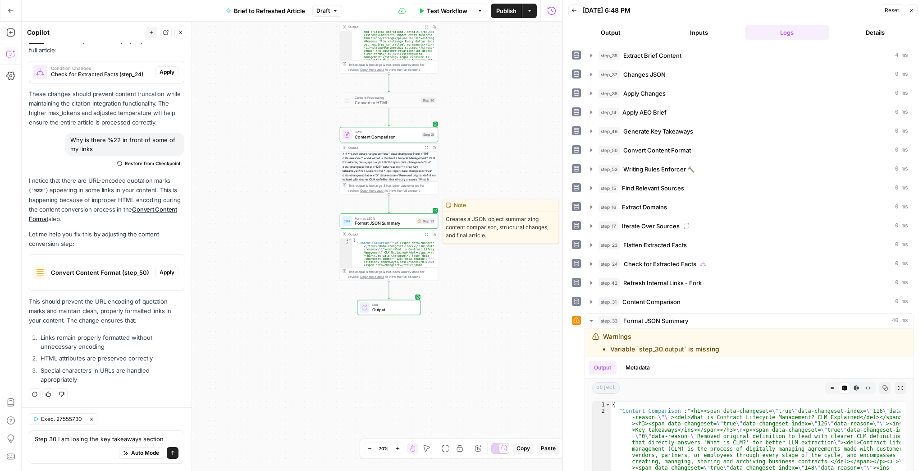
click at [391, 227] on div "Format JSON Format JSON Summary Step 33 Copy step Delete step Edit Note Test" at bounding box center [389, 220] width 98 height 15
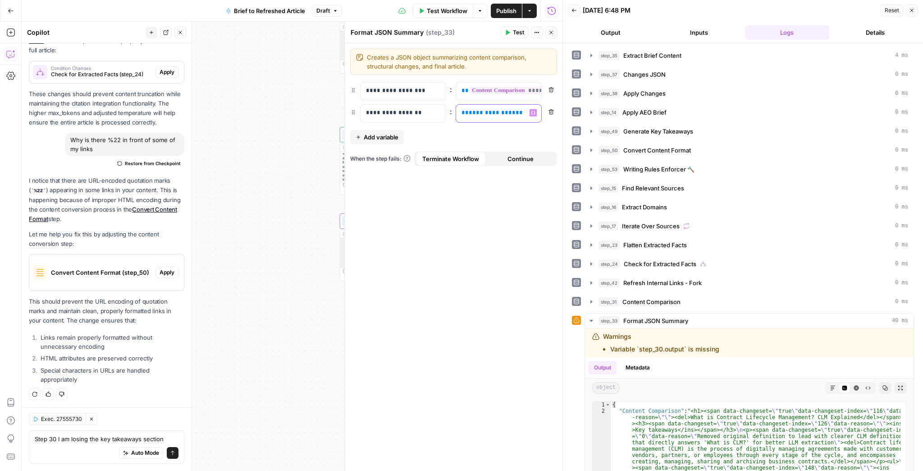
drag, startPoint x: 518, startPoint y: 112, endPoint x: 463, endPoint y: 106, distance: 55.8
click at [463, 106] on div "**********" at bounding box center [491, 114] width 71 height 18
click at [532, 113] on icon "button" at bounding box center [533, 112] width 5 height 4
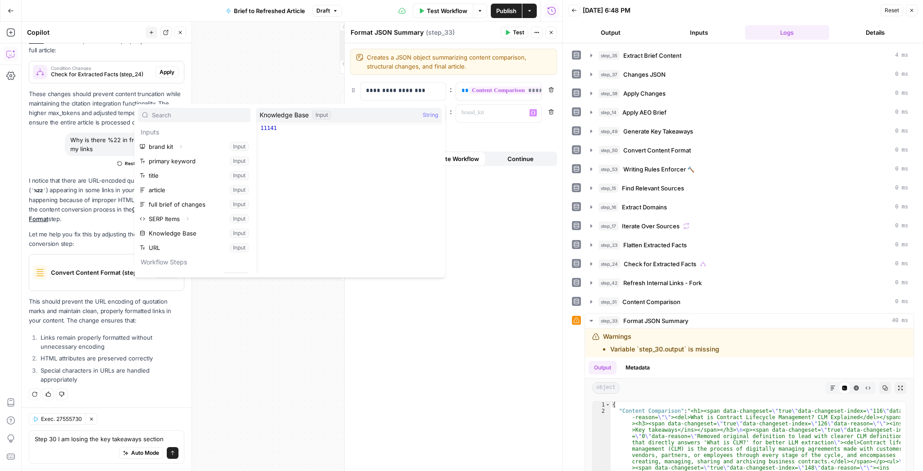
scroll to position [197, 0]
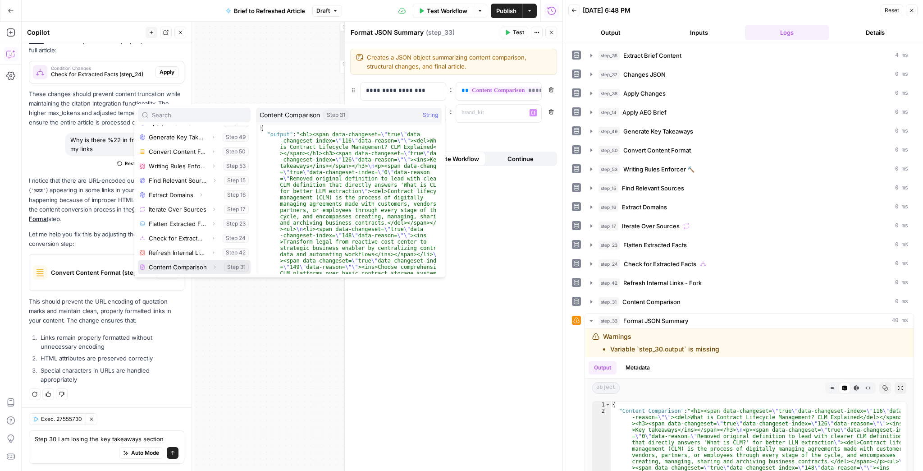
click at [209, 269] on button "Expand" at bounding box center [215, 267] width 12 height 12
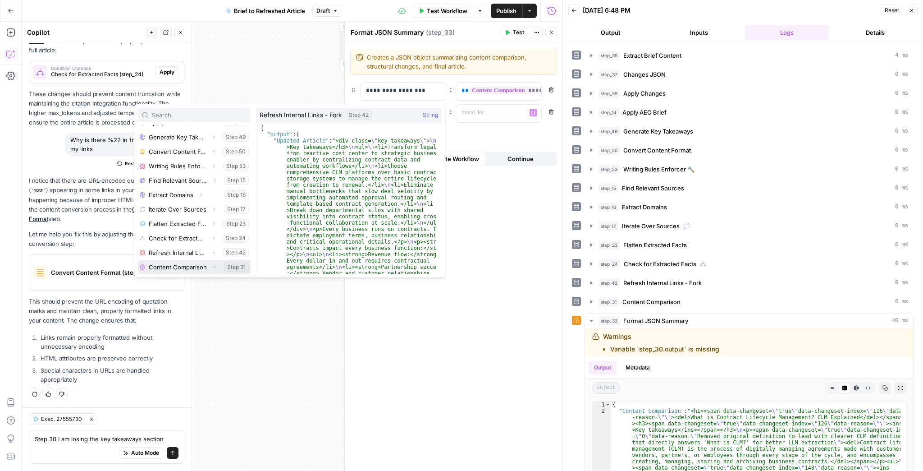
scroll to position [211, 0]
click at [212, 238] on icon "button" at bounding box center [213, 237] width 2 height 3
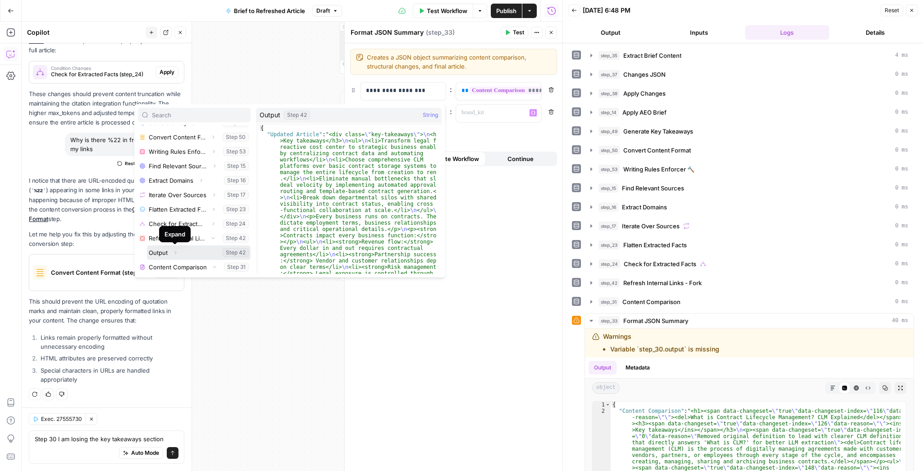
click at [173, 251] on span "button" at bounding box center [175, 252] width 5 height 5
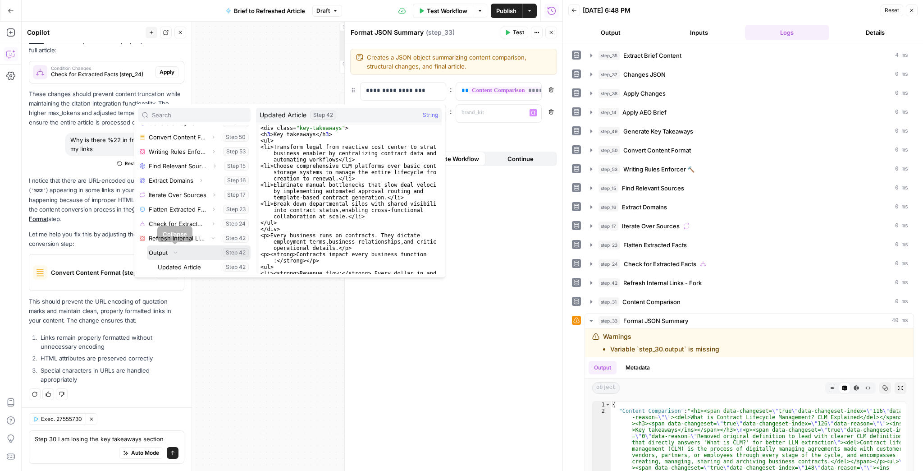
scroll to position [247, 0]
click at [193, 232] on button "Select variable Updated Article" at bounding box center [203, 231] width 95 height 14
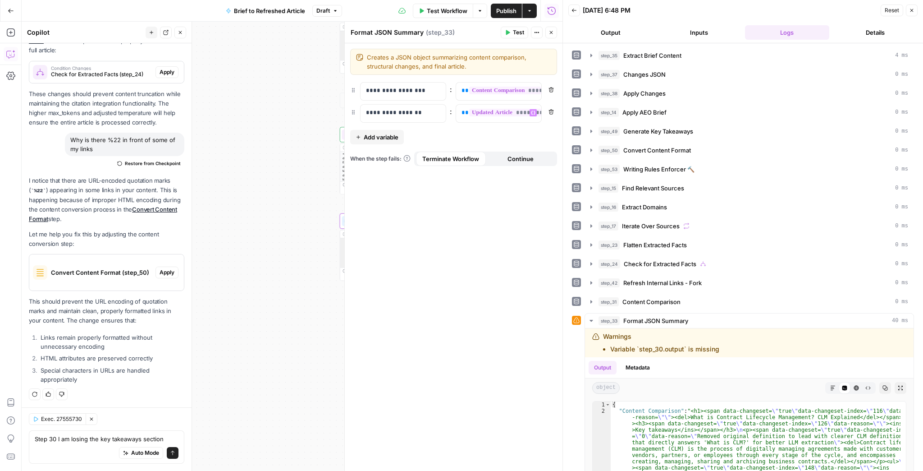
click at [509, 44] on div "**********" at bounding box center [454, 256] width 218 height 427
click at [509, 33] on icon "button" at bounding box center [508, 32] width 4 height 5
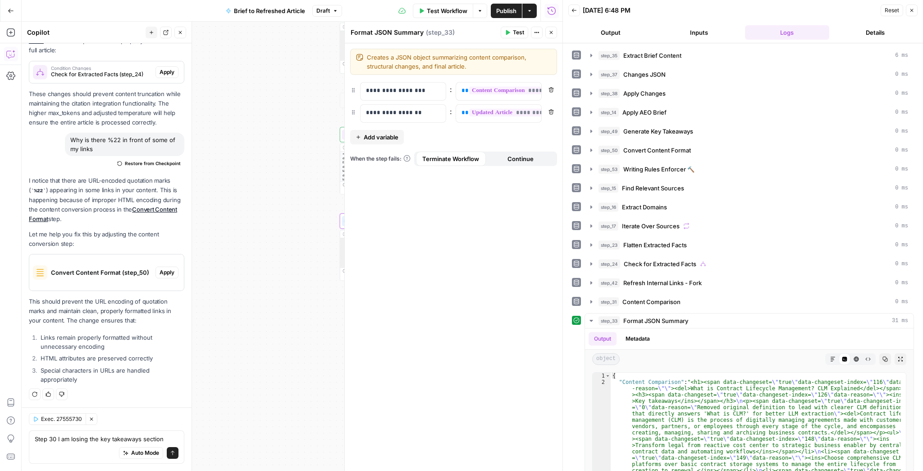
click at [554, 35] on icon "button" at bounding box center [551, 32] width 5 height 5
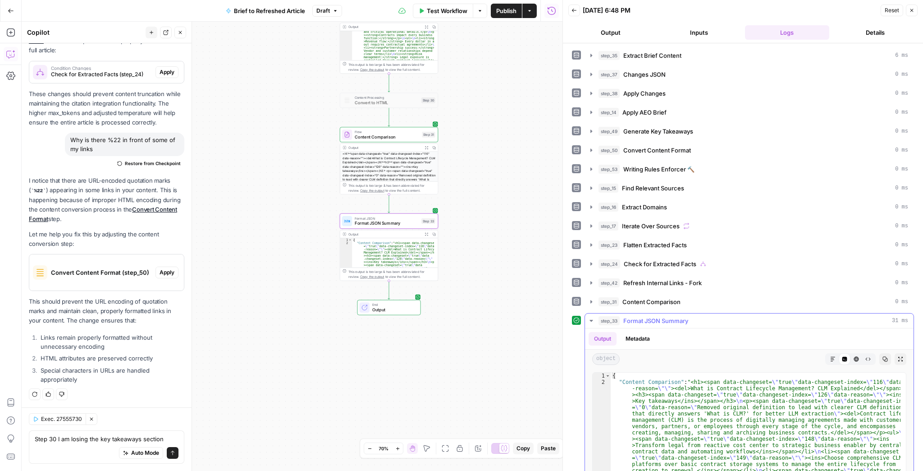
click at [898, 356] on icon "button" at bounding box center [900, 358] width 5 height 5
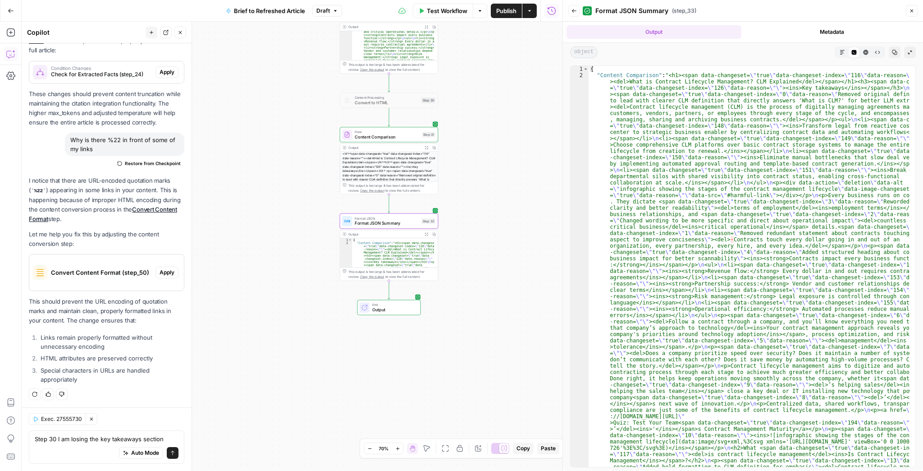
click at [840, 52] on icon "button" at bounding box center [842, 52] width 5 height 5
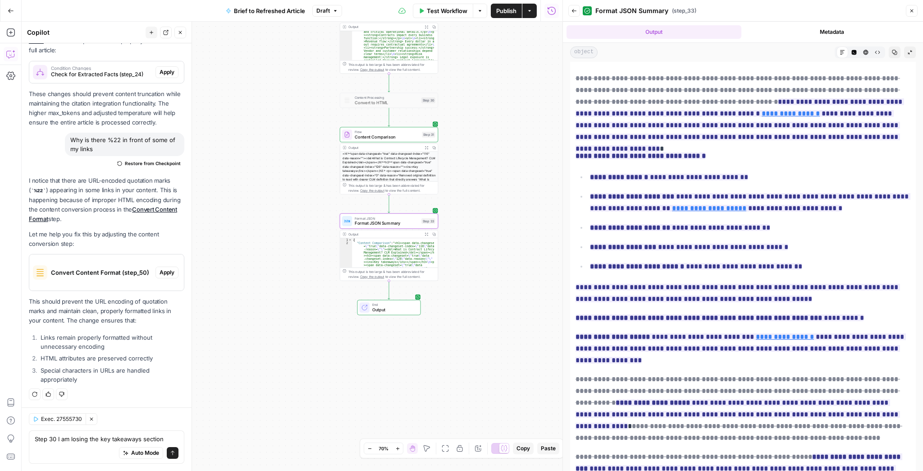
scroll to position [938, 0]
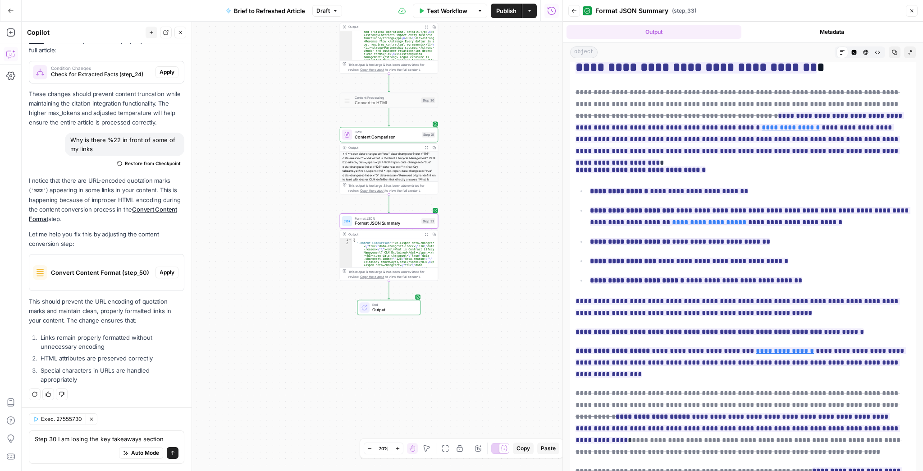
click at [504, 17] on button "Publish" at bounding box center [506, 11] width 31 height 14
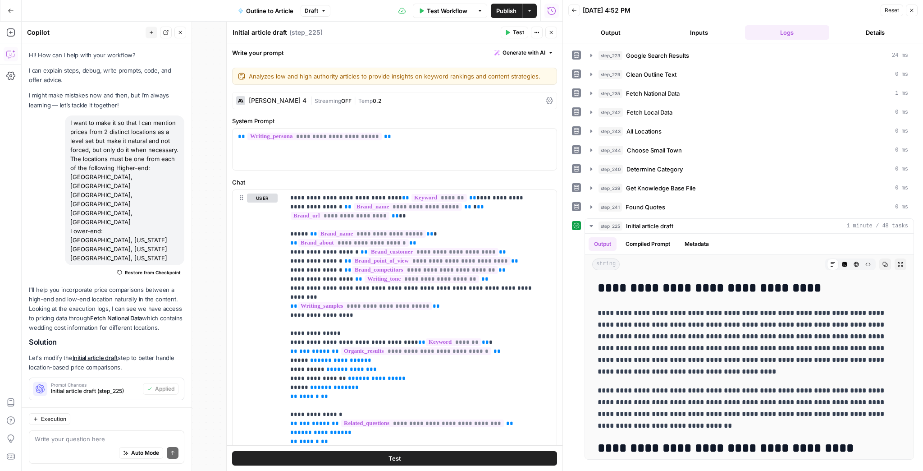
scroll to position [72, 0]
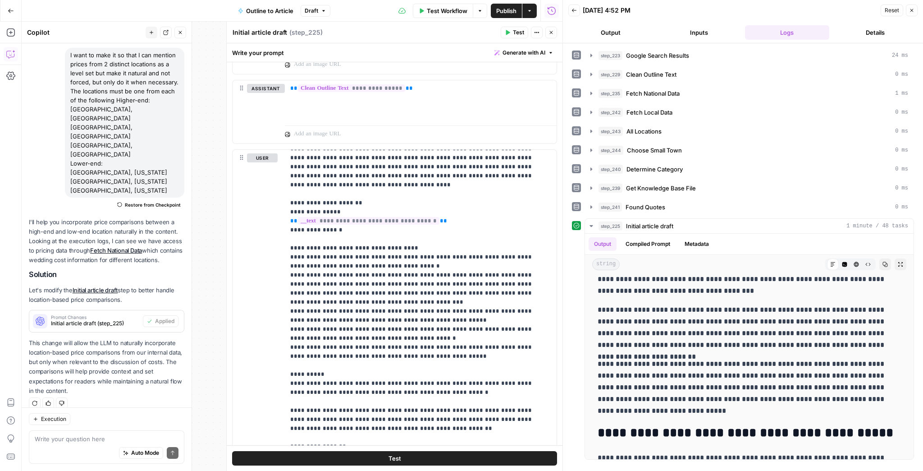
click at [547, 32] on button "Close" at bounding box center [551, 33] width 12 height 12
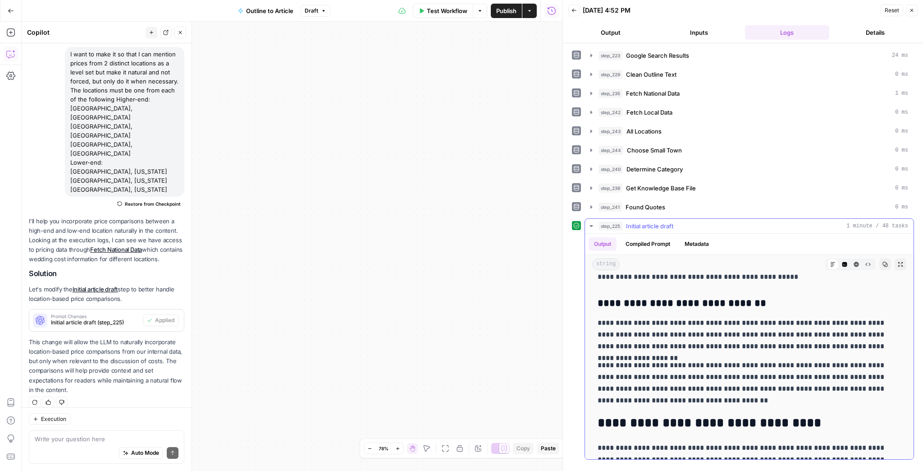
scroll to position [613, 0]
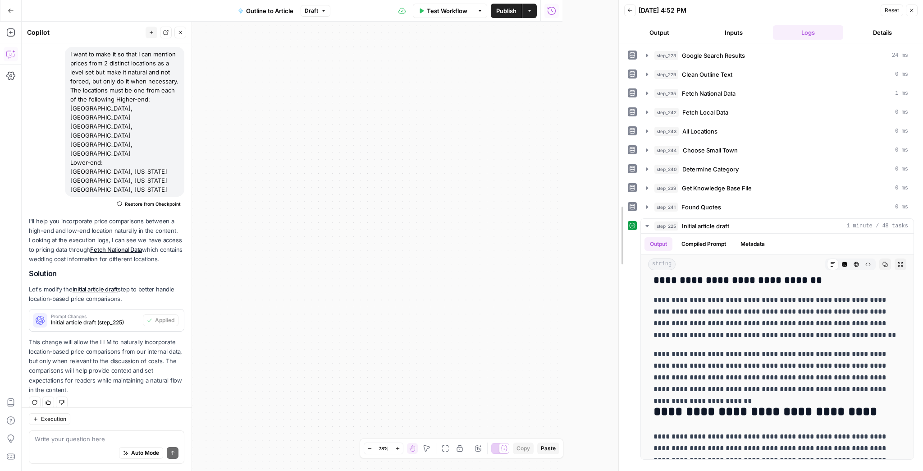
drag, startPoint x: 563, startPoint y: 193, endPoint x: 550, endPoint y: 209, distance: 20.6
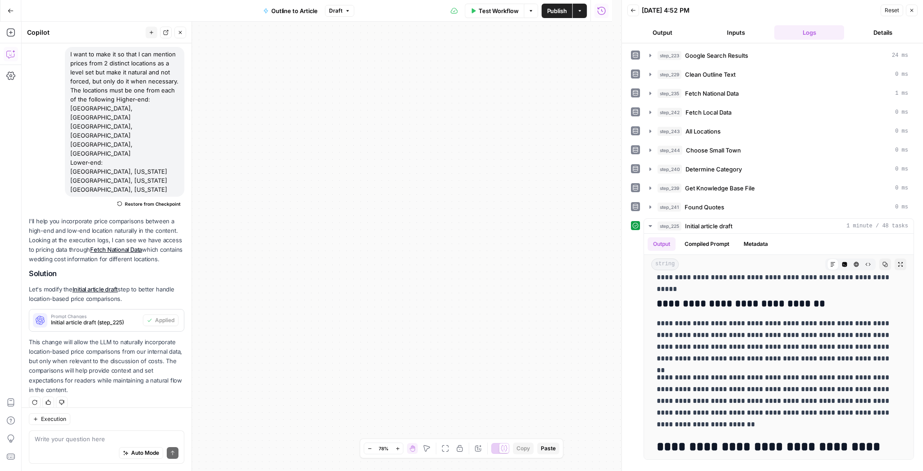
scroll to position [812, 0]
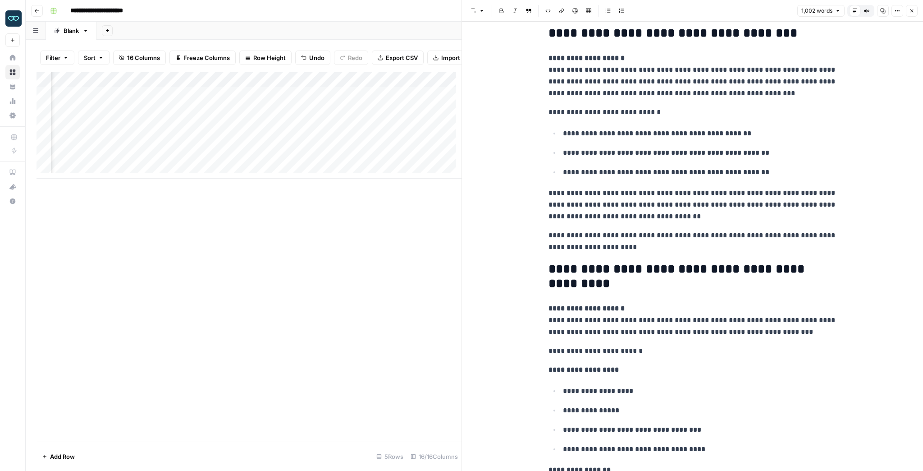
scroll to position [0, 723]
click at [275, 159] on div "Add Column" at bounding box center [249, 125] width 425 height 106
click at [276, 85] on div "Add Column" at bounding box center [249, 125] width 425 height 106
click at [266, 176] on span "Edit Workflow" at bounding box center [271, 173] width 79 height 9
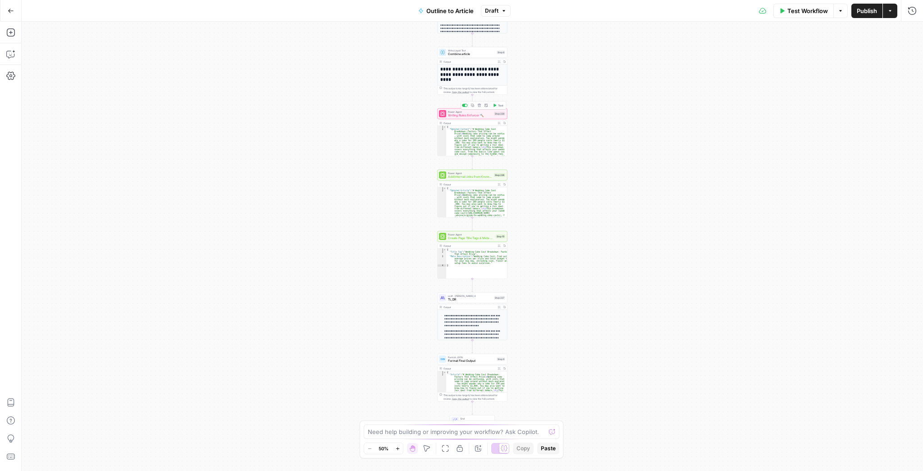
click at [456, 115] on span "Writing Rules Enforcer 🔨" at bounding box center [470, 115] width 44 height 5
